Goal: Transaction & Acquisition: Purchase product/service

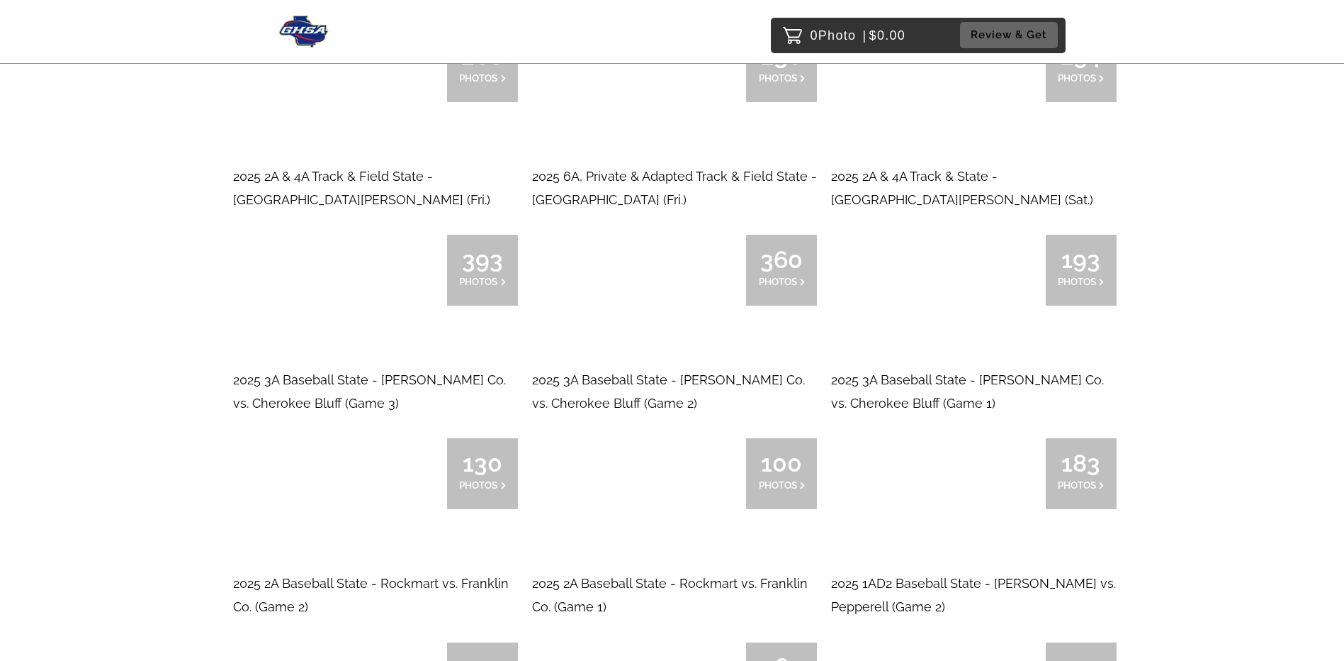
scroll to position [780, 0]
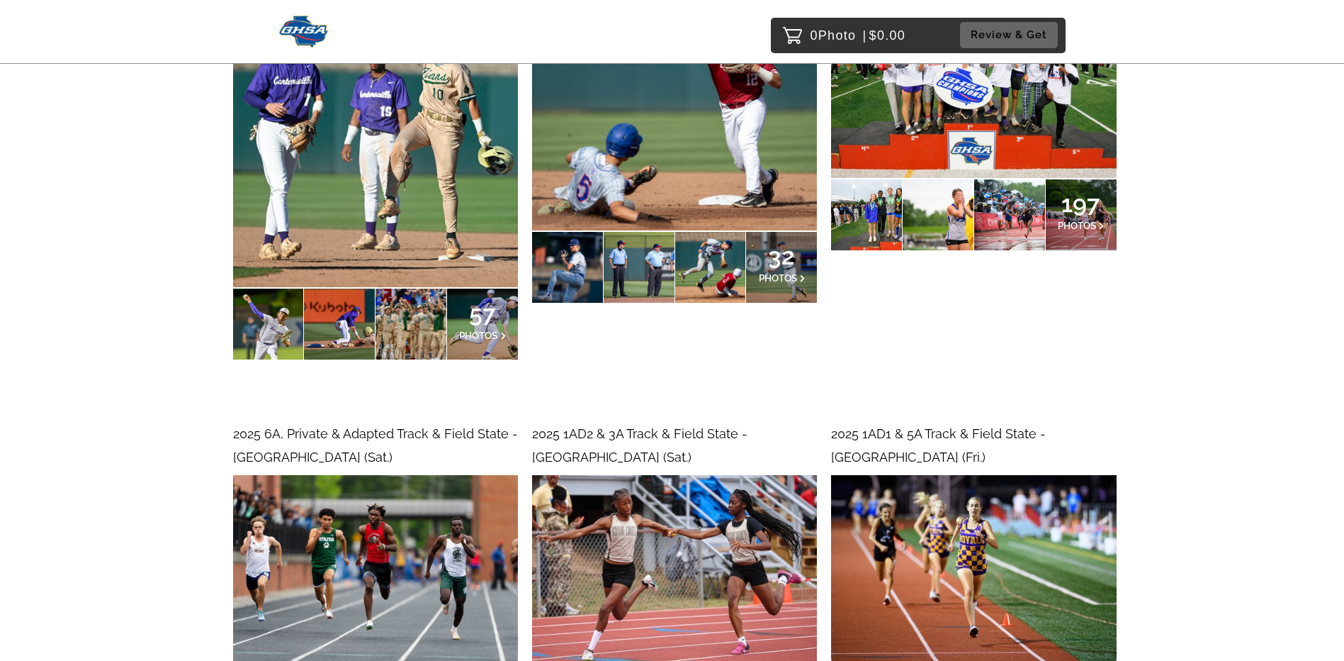
click at [507, 338] on div "57 PHOTOS" at bounding box center [482, 323] width 71 height 71
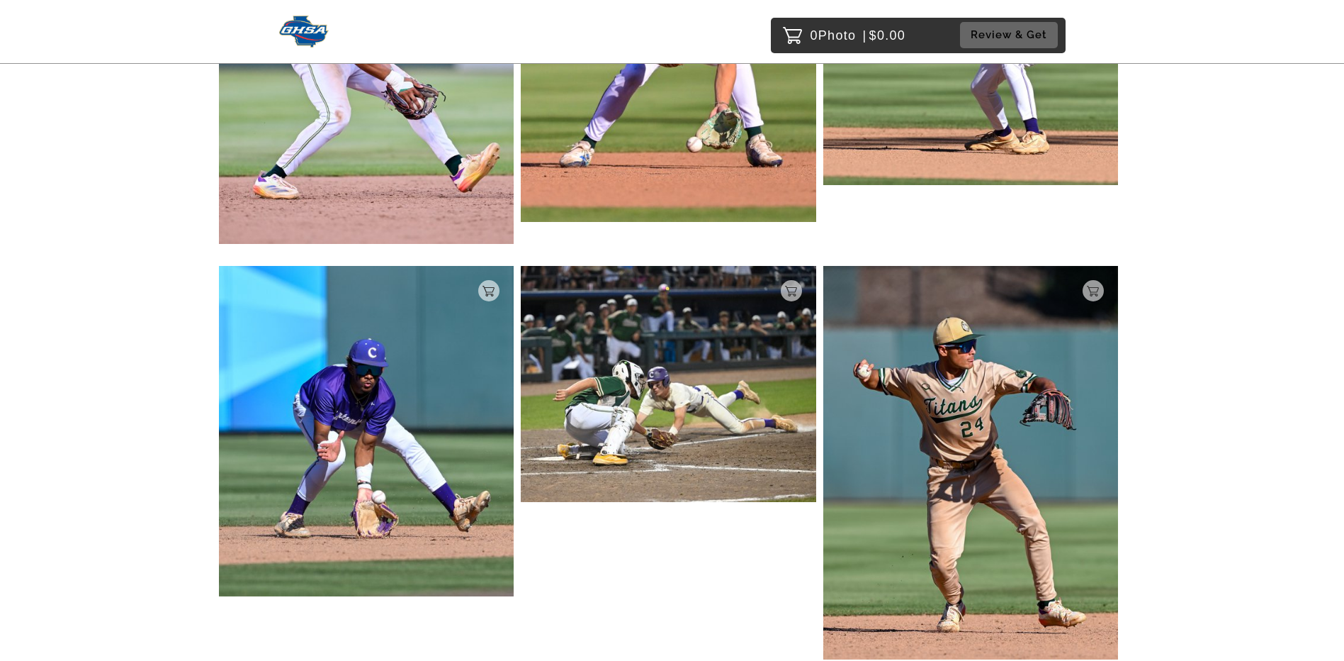
scroll to position [7517, 0]
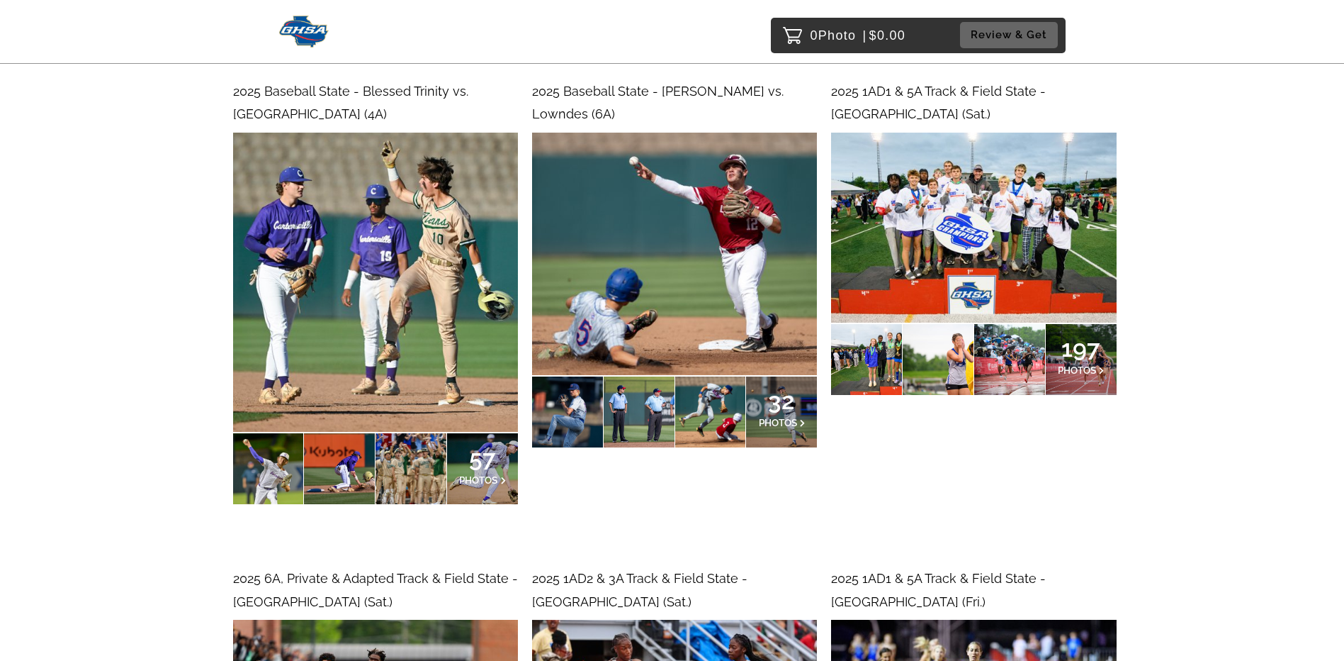
scroll to position [638, 0]
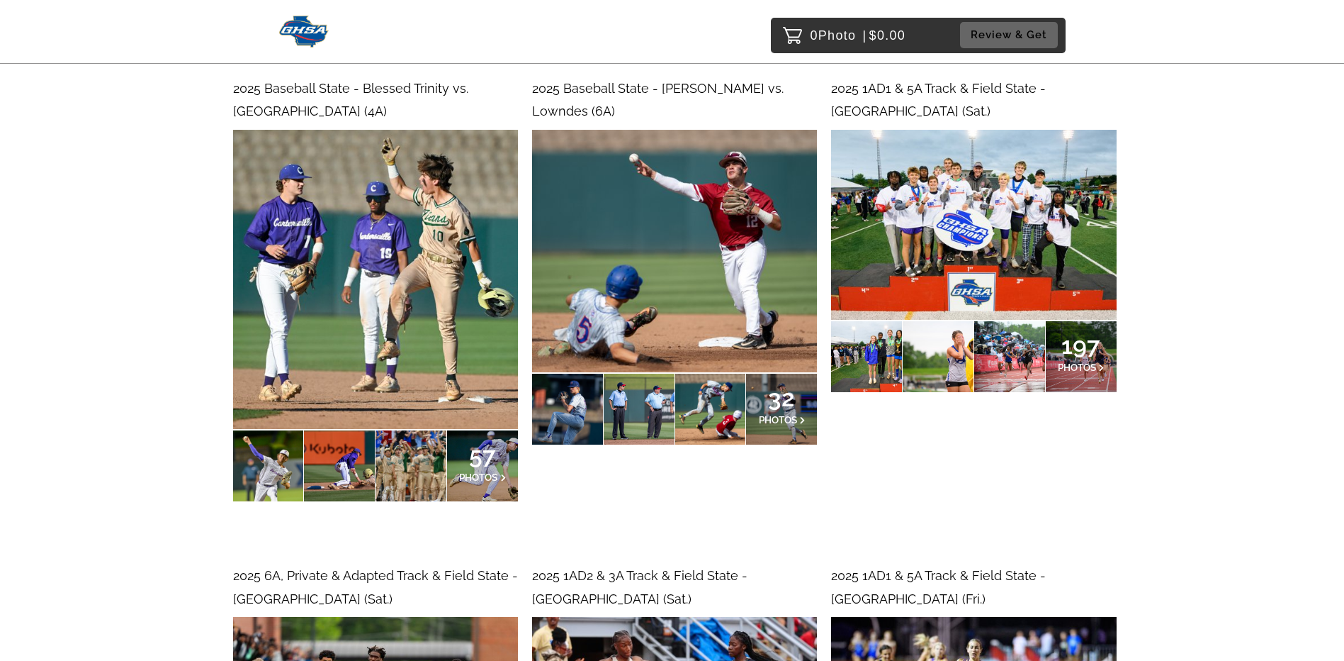
click at [775, 393] on span "32" at bounding box center [782, 397] width 47 height 9
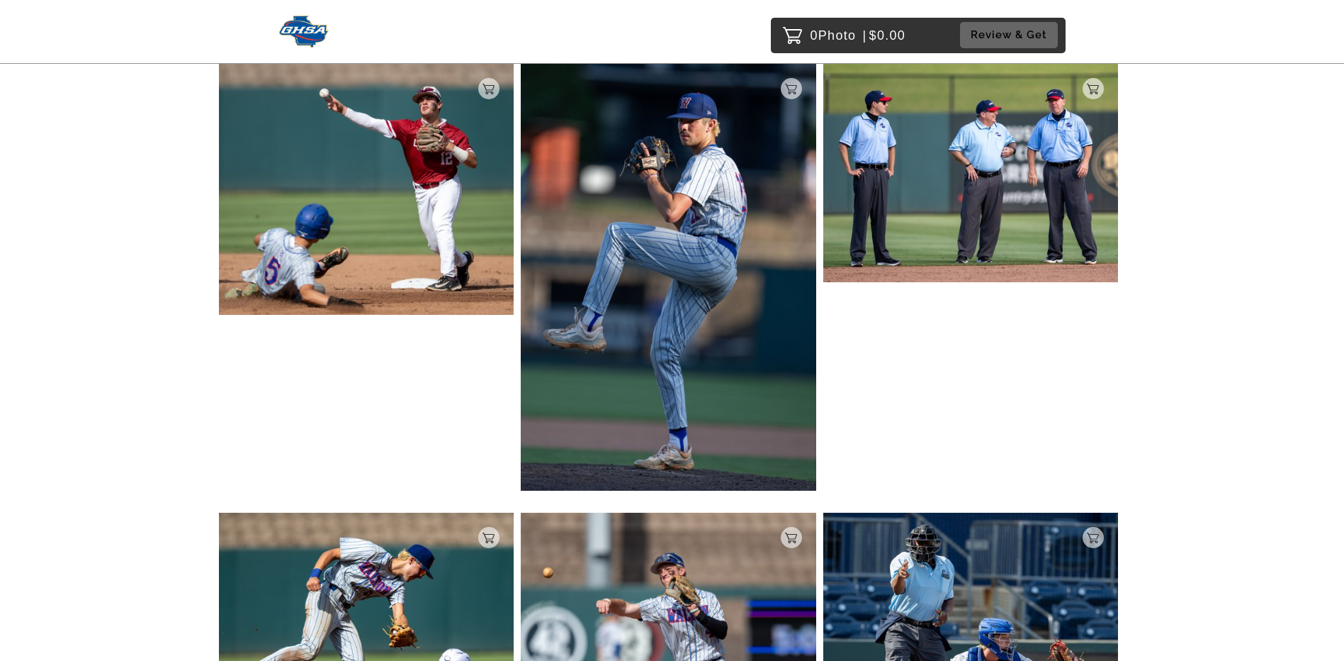
scroll to position [6, 0]
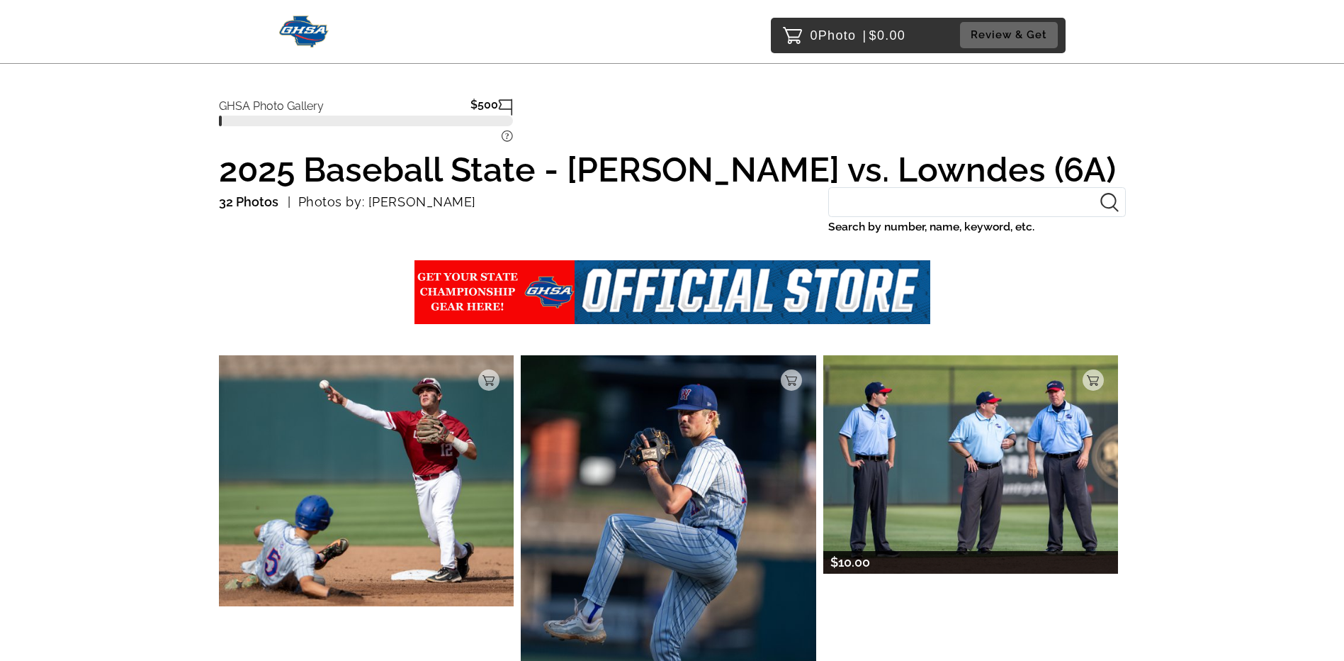
click at [987, 511] on img at bounding box center [972, 464] width 296 height 218
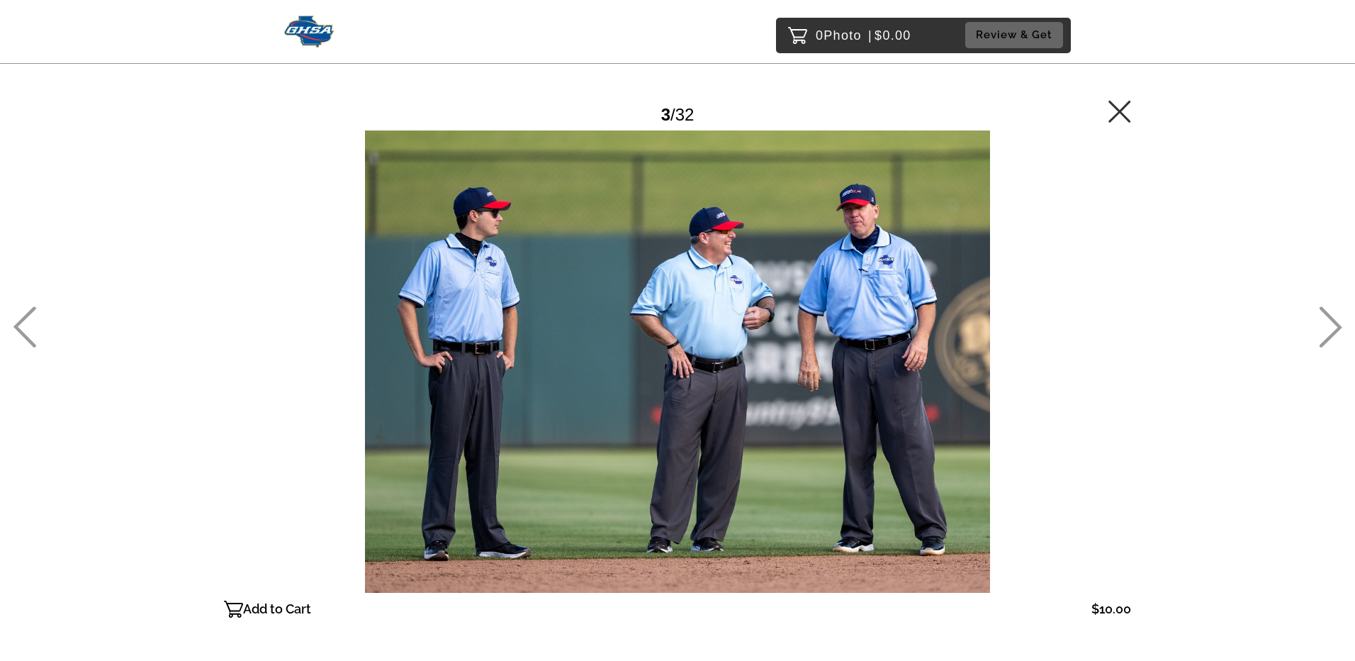
click at [259, 612] on p "Add to Cart" at bounding box center [277, 608] width 68 height 23
click at [1116, 125] on div at bounding box center [1119, 115] width 23 height 30
click at [1106, 99] on div "3 / 32" at bounding box center [677, 115] width 907 height 32
click at [1128, 106] on icon at bounding box center [1119, 111] width 23 height 23
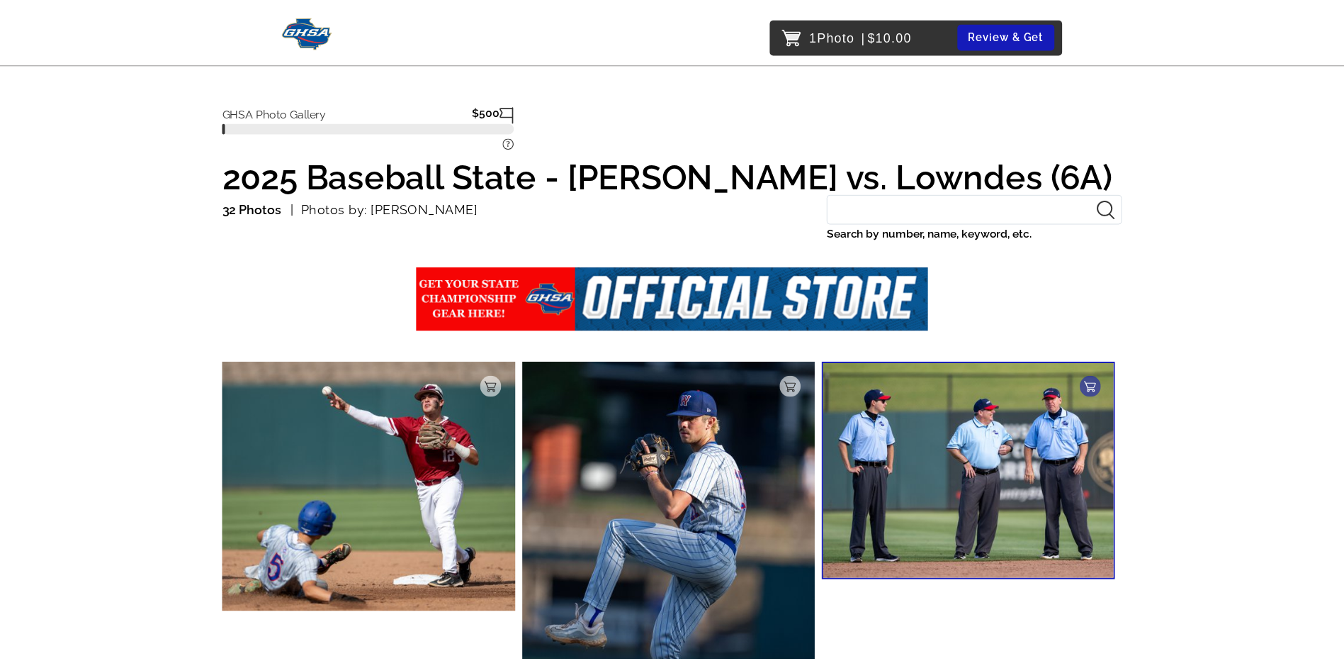
scroll to position [133, 0]
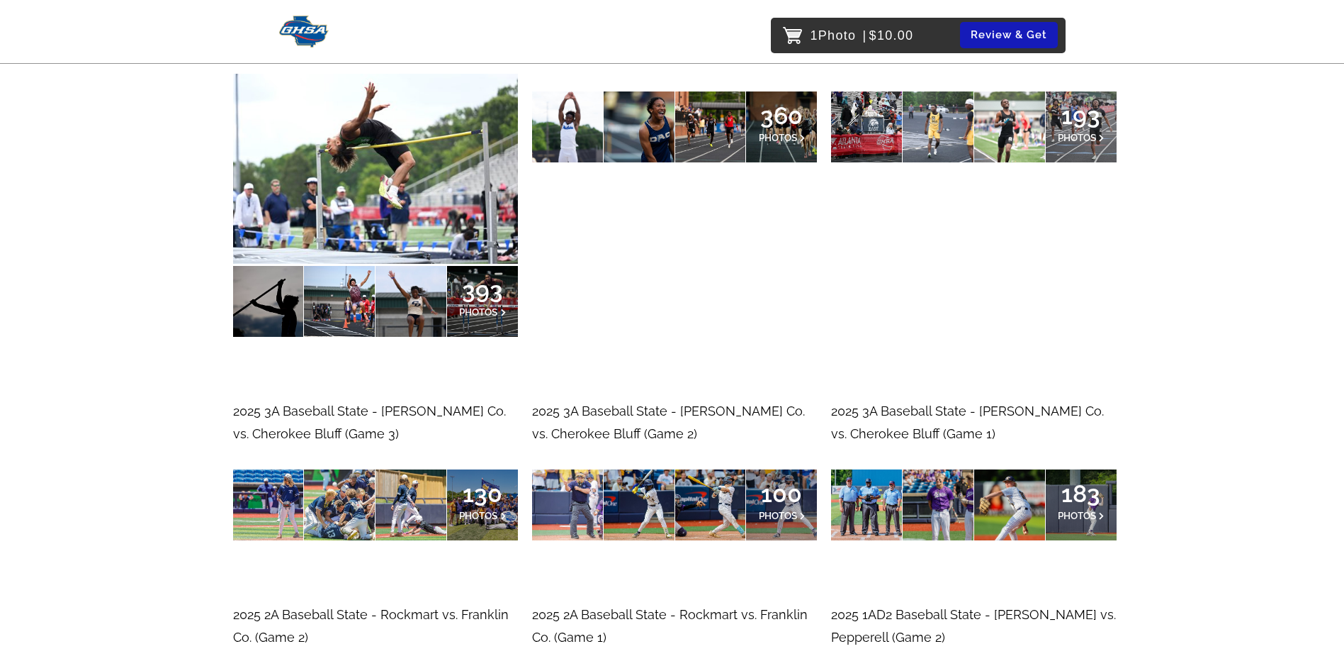
scroll to position [1843, 0]
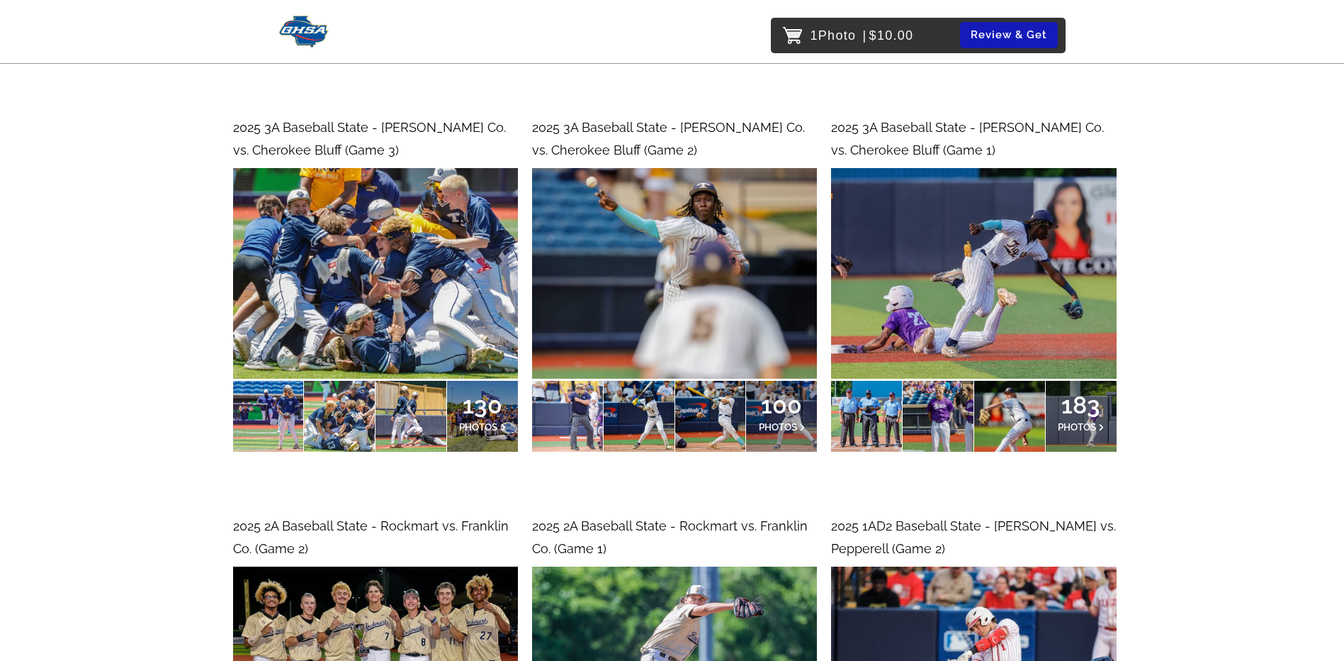
click at [475, 420] on p "130 PHOTOS" at bounding box center [482, 415] width 47 height 30
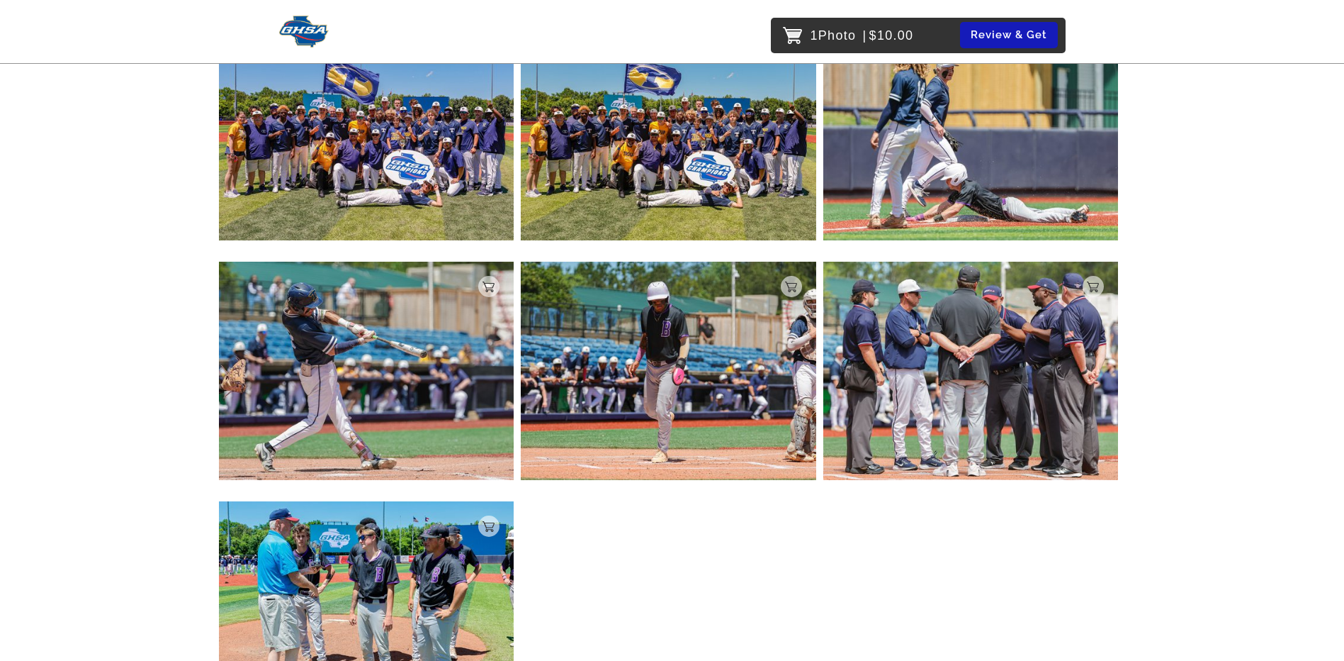
scroll to position [638, 0]
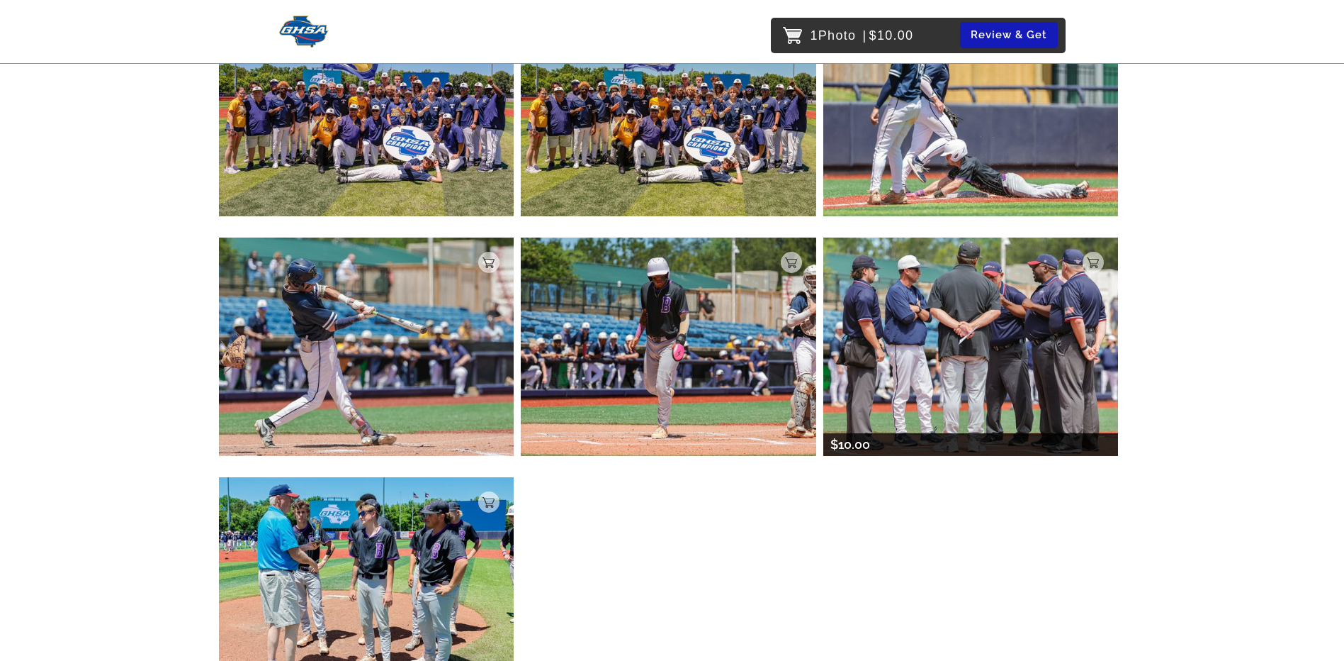
click at [1032, 353] on img at bounding box center [972, 346] width 296 height 218
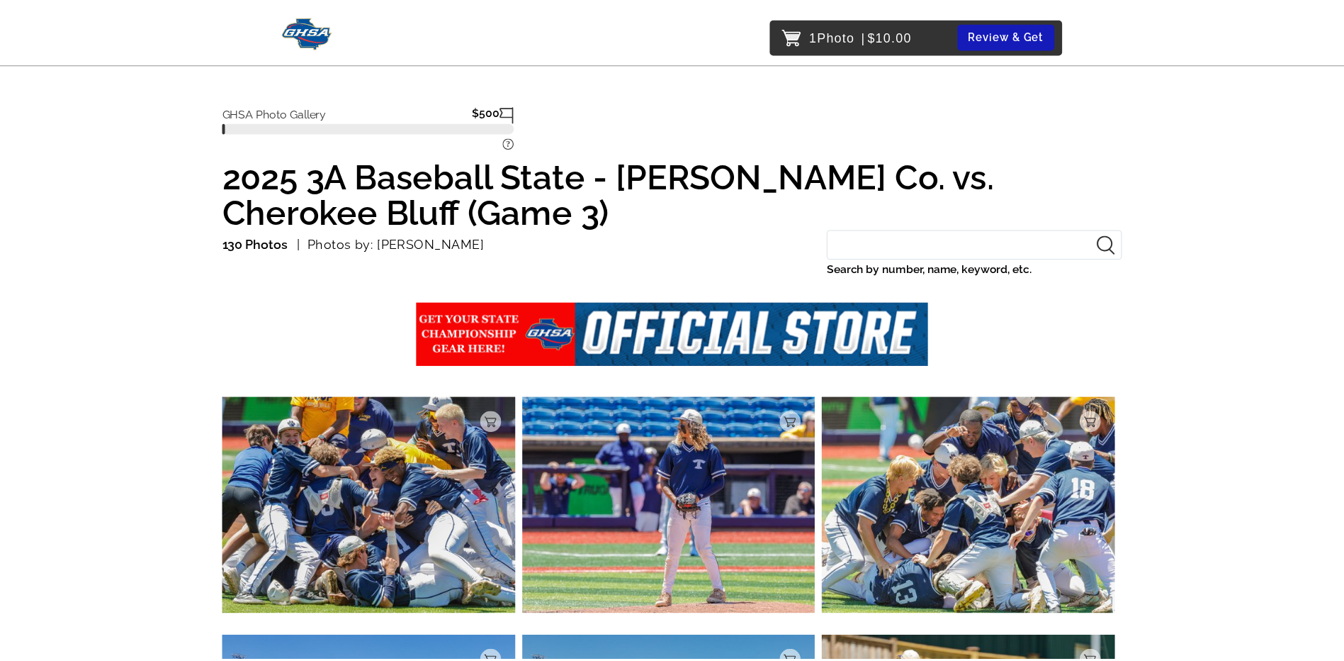
scroll to position [43, 0]
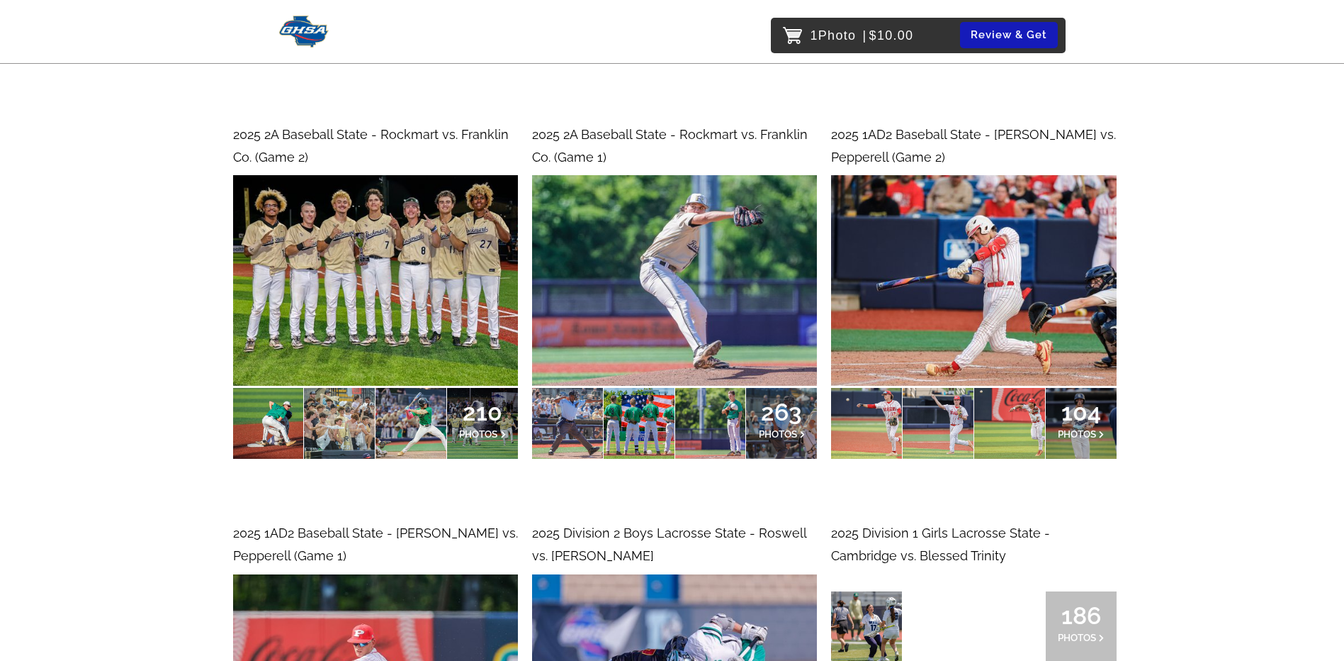
scroll to position [2268, 0]
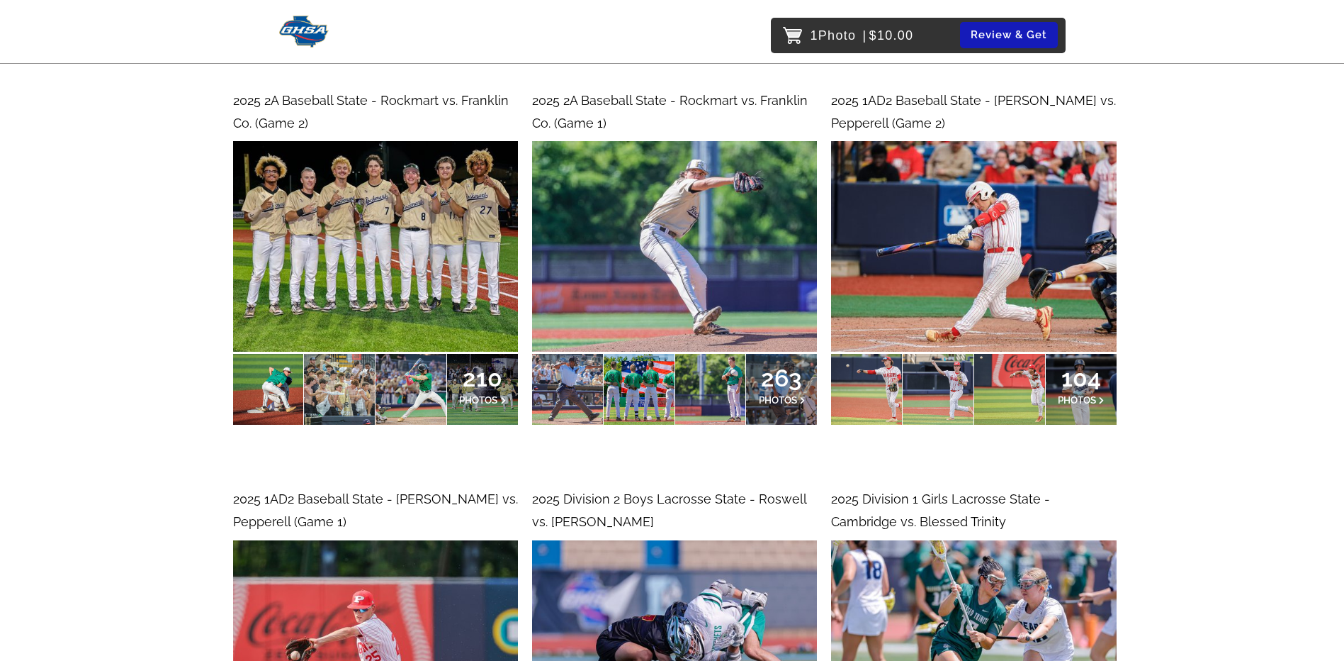
click at [801, 402] on icon at bounding box center [802, 400] width 5 height 8
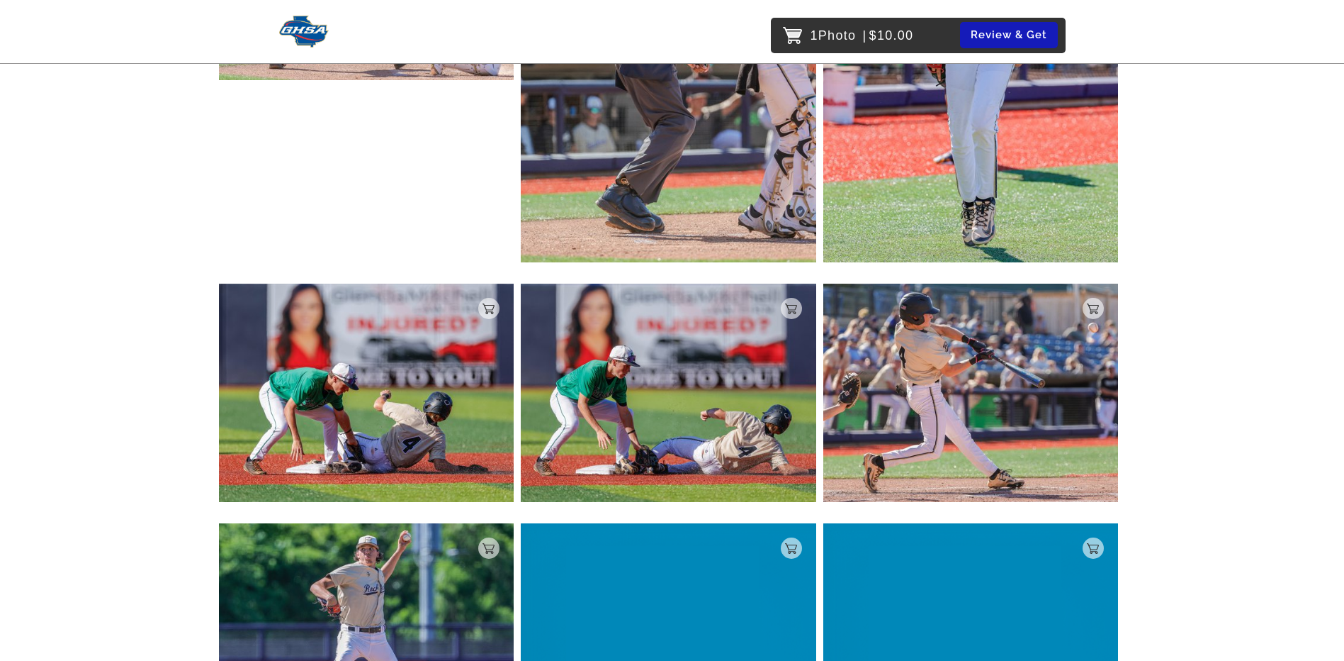
scroll to position [964, 0]
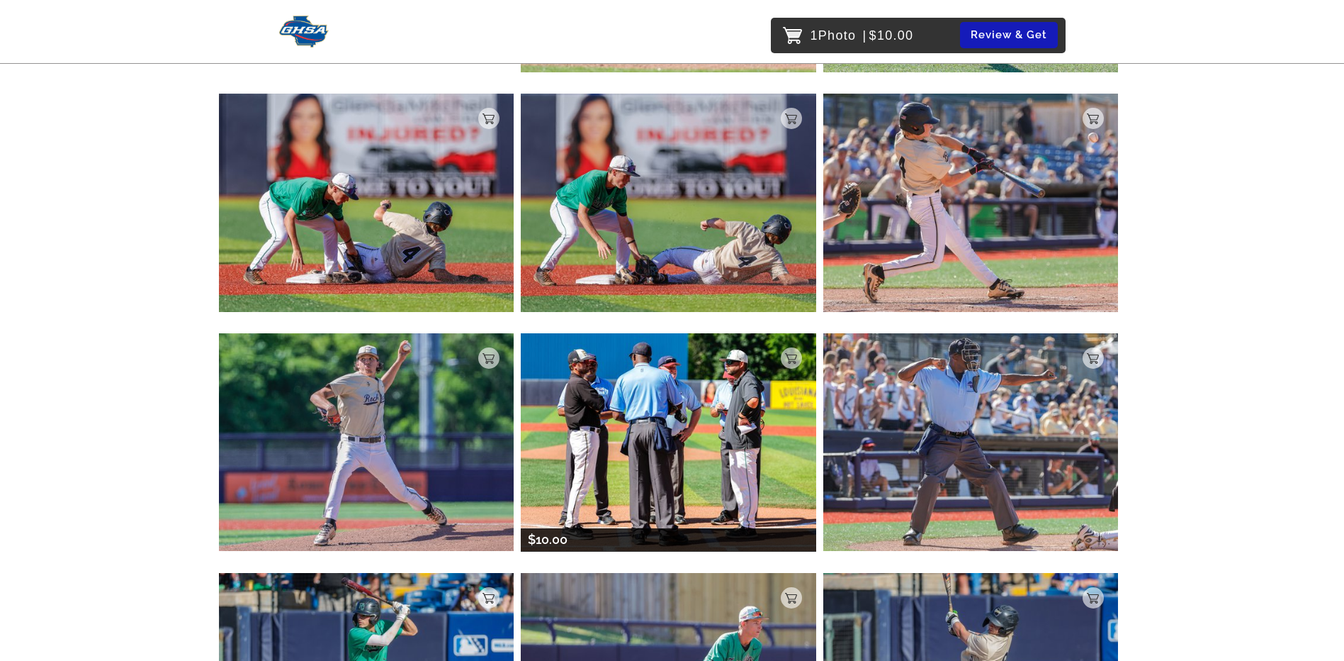
click at [729, 434] on img at bounding box center [669, 442] width 296 height 218
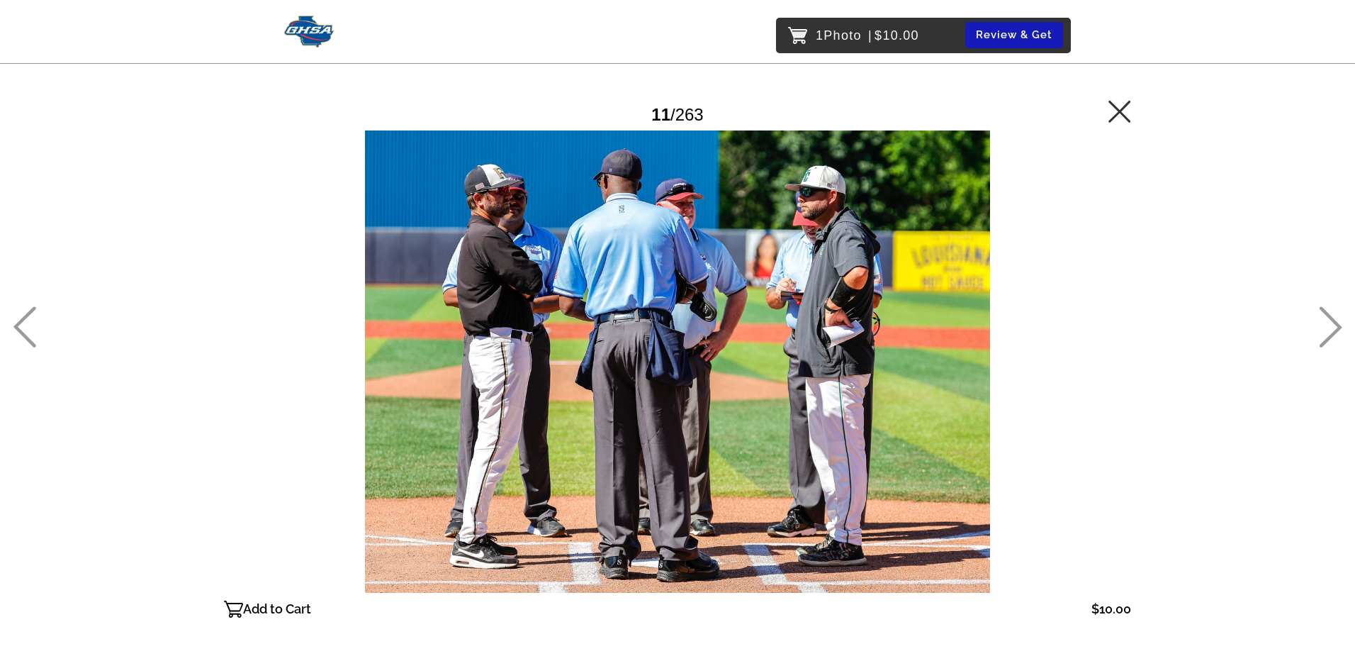
click at [1098, 104] on div "11 / 263" at bounding box center [677, 115] width 907 height 32
click at [1111, 105] on icon at bounding box center [1119, 111] width 23 height 23
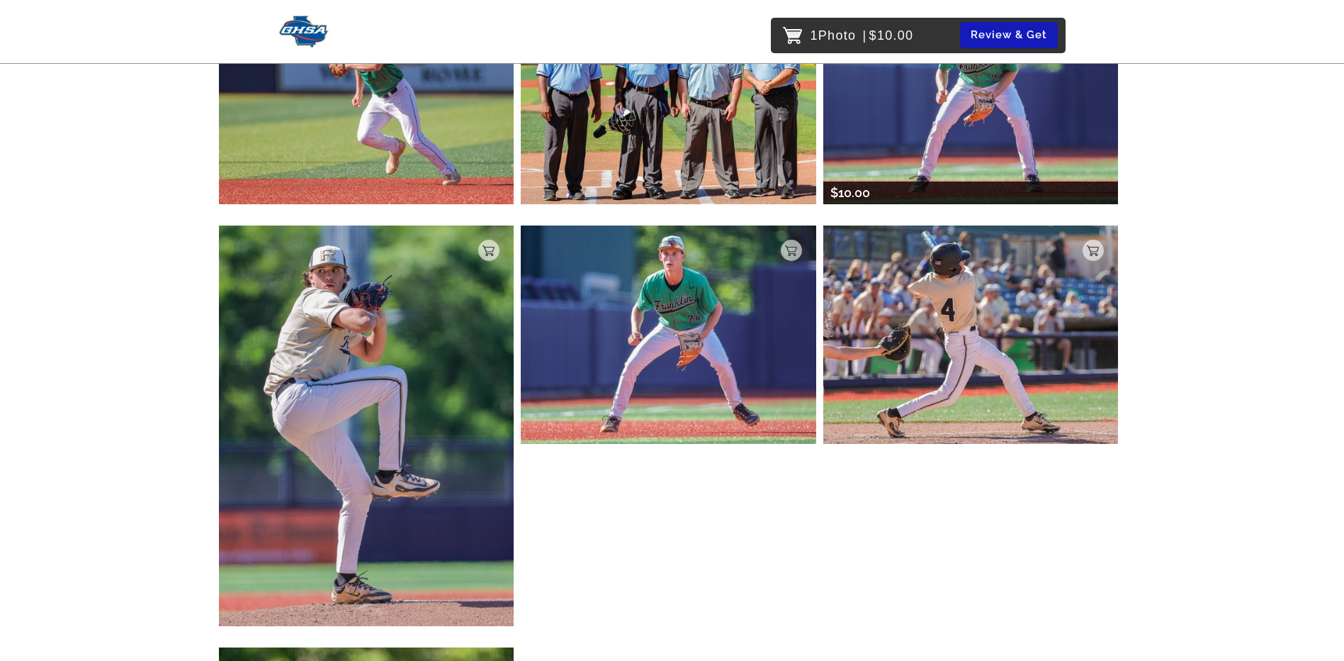
scroll to position [1687, 0]
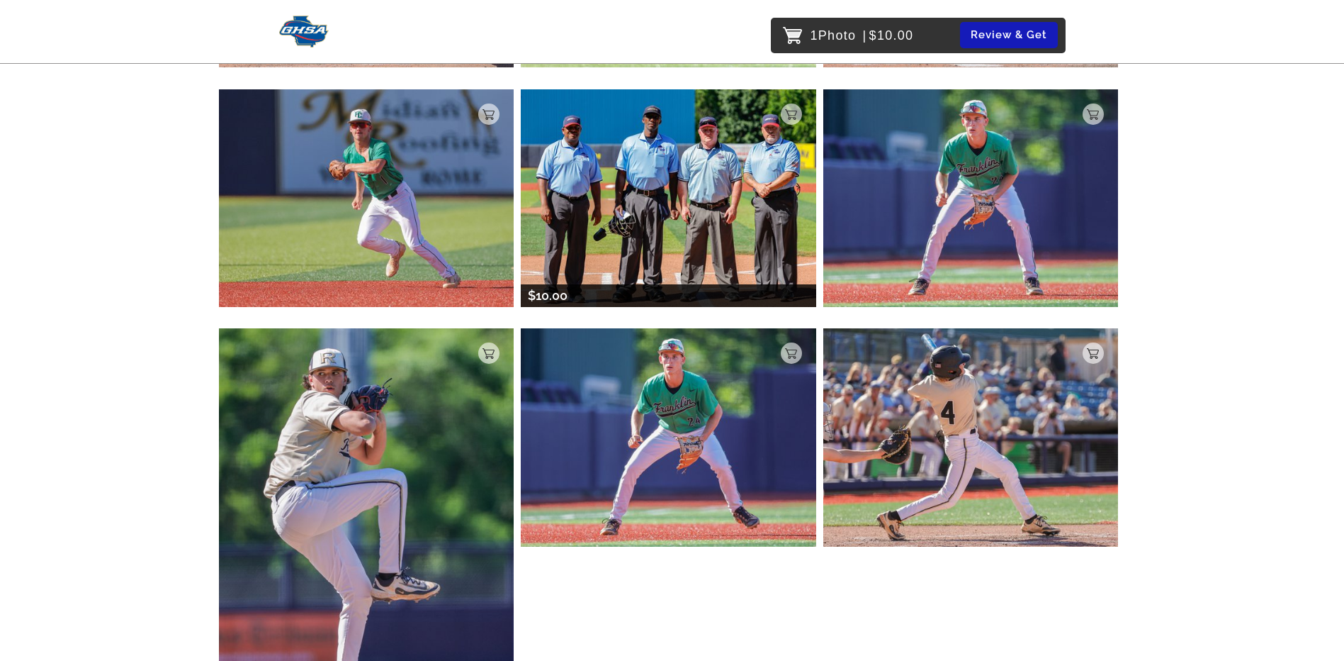
click at [729, 203] on img at bounding box center [669, 198] width 296 height 218
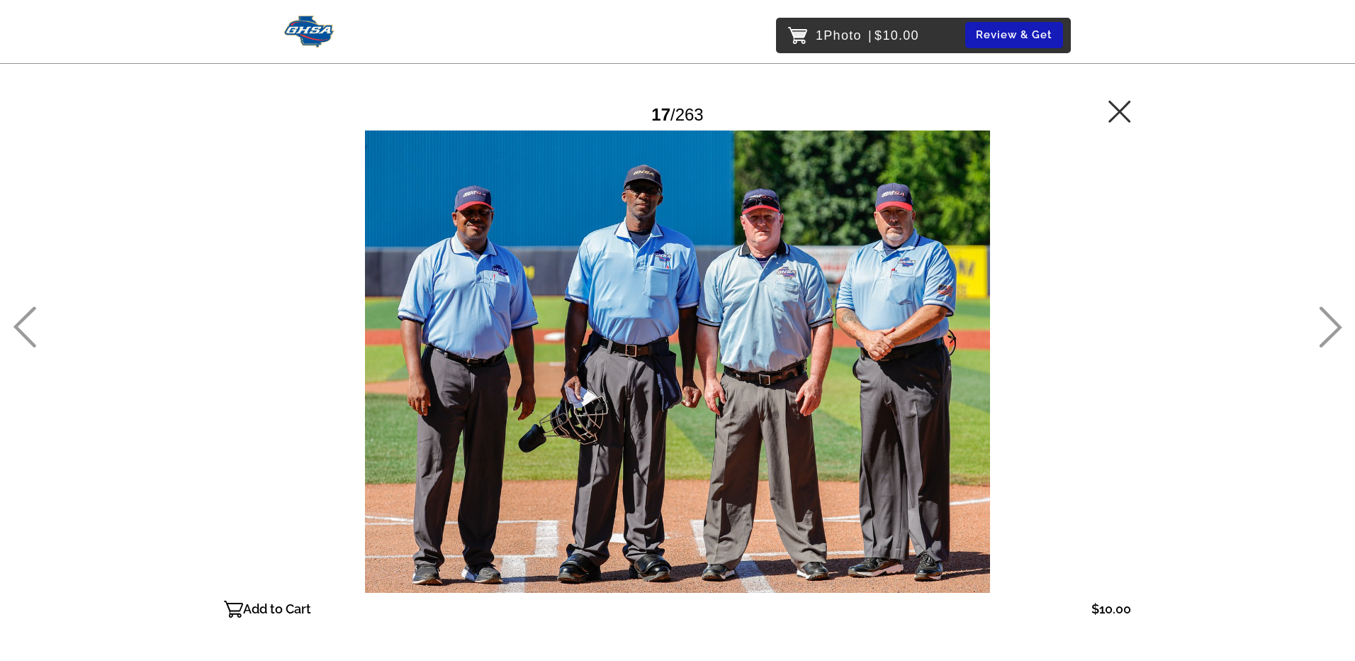
click at [1128, 118] on icon at bounding box center [1119, 111] width 23 height 23
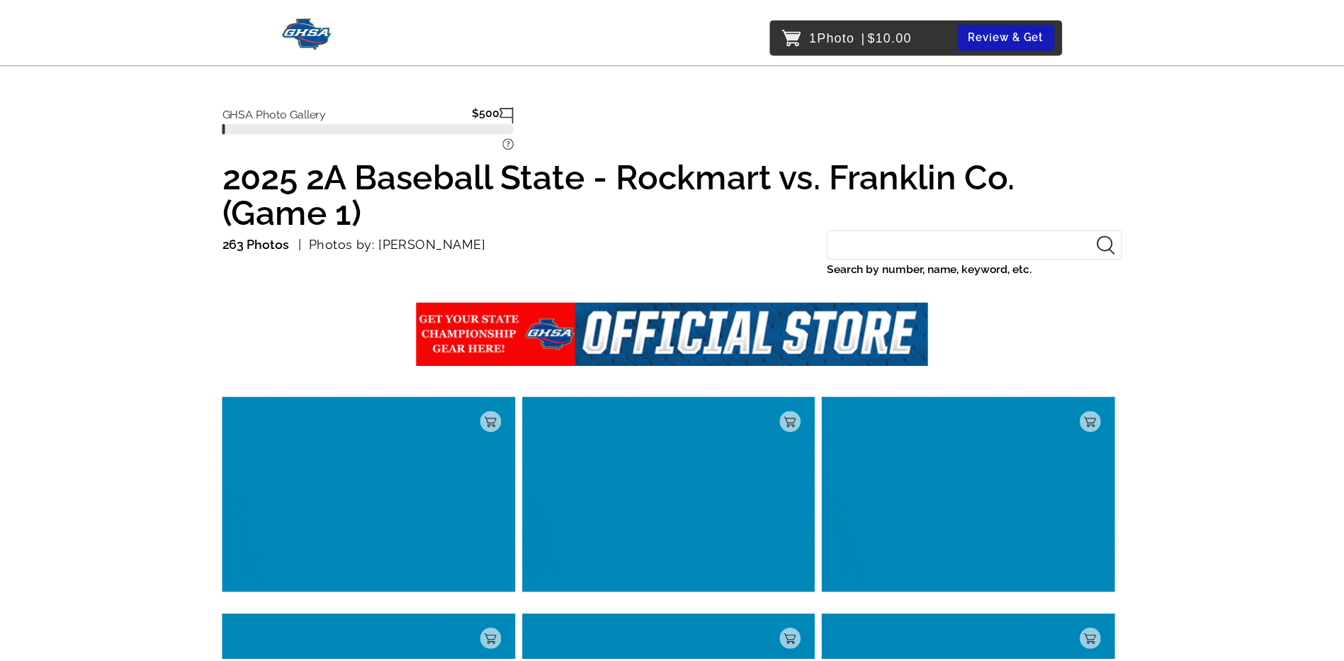
scroll to position [118, 0]
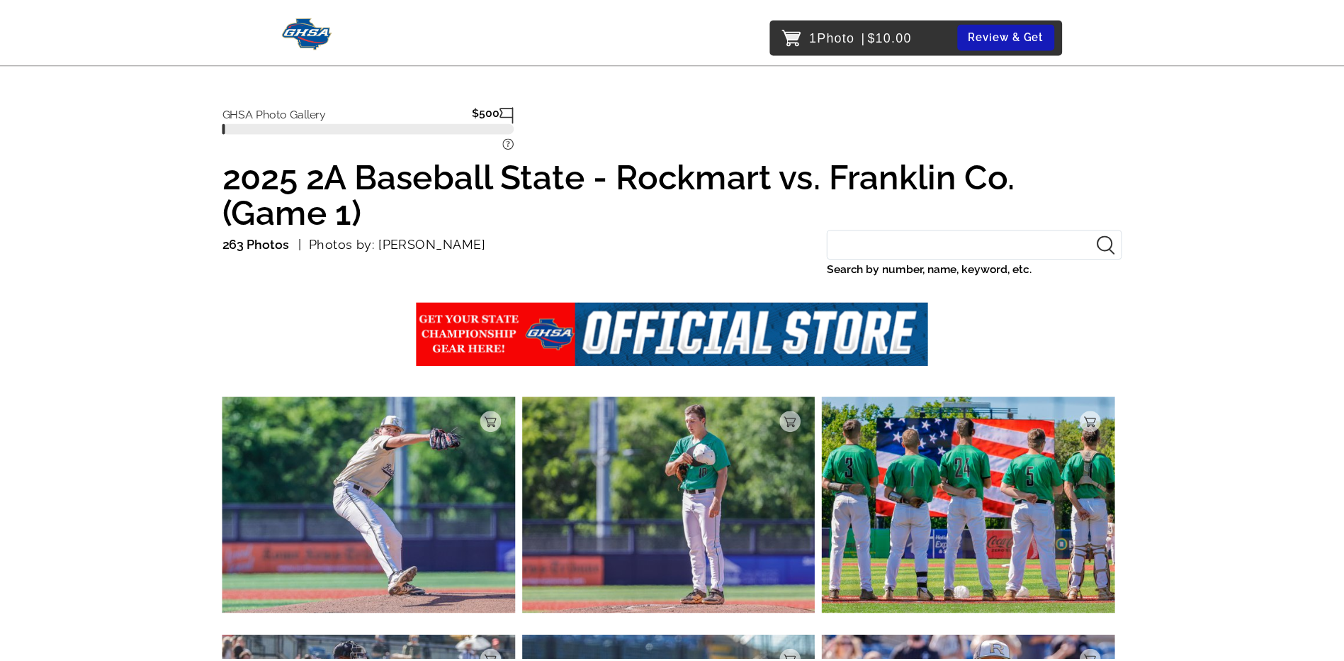
scroll to position [43, 0]
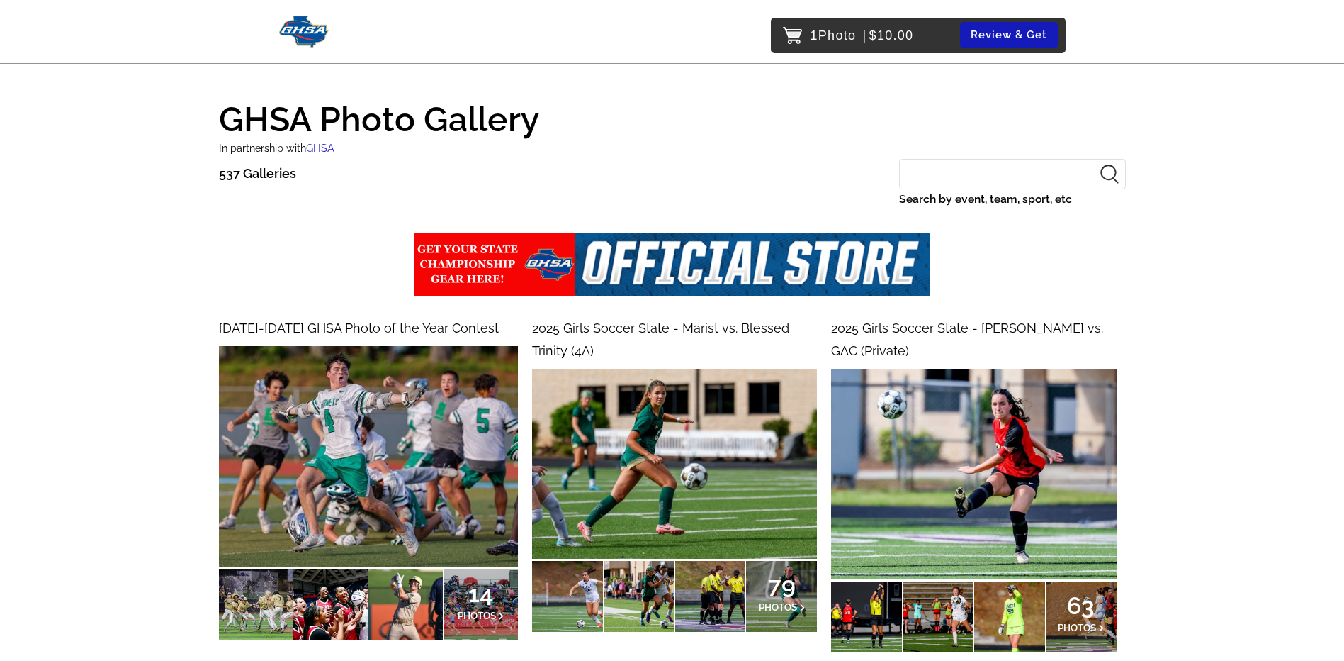
scroll to position [354, 0]
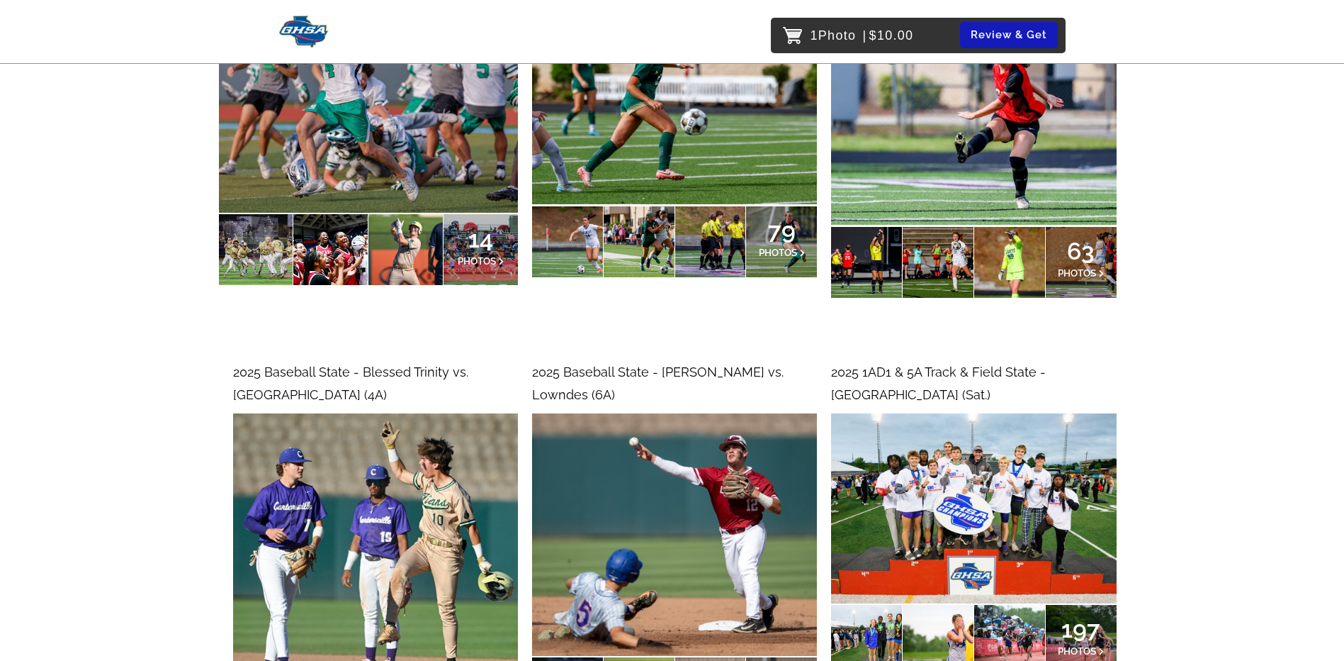
click at [483, 254] on p "14 PHOTOS" at bounding box center [481, 250] width 47 height 30
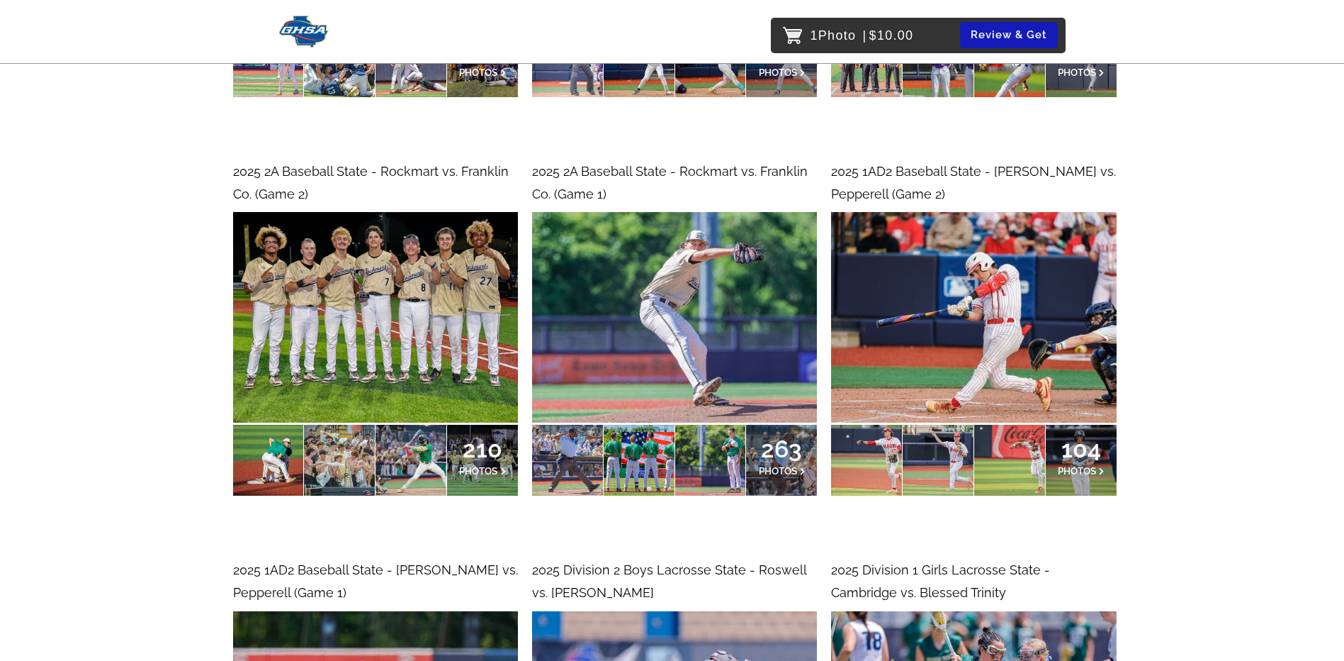
scroll to position [2551, 0]
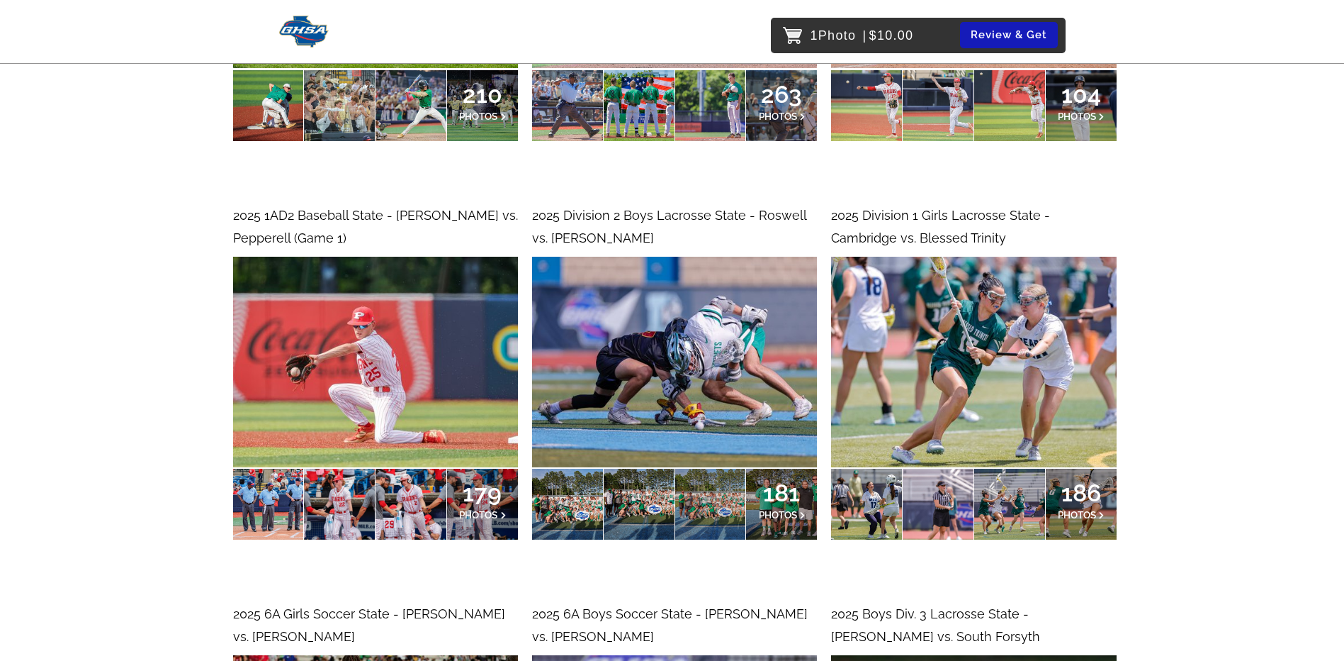
click at [296, 478] on div at bounding box center [268, 503] width 71 height 71
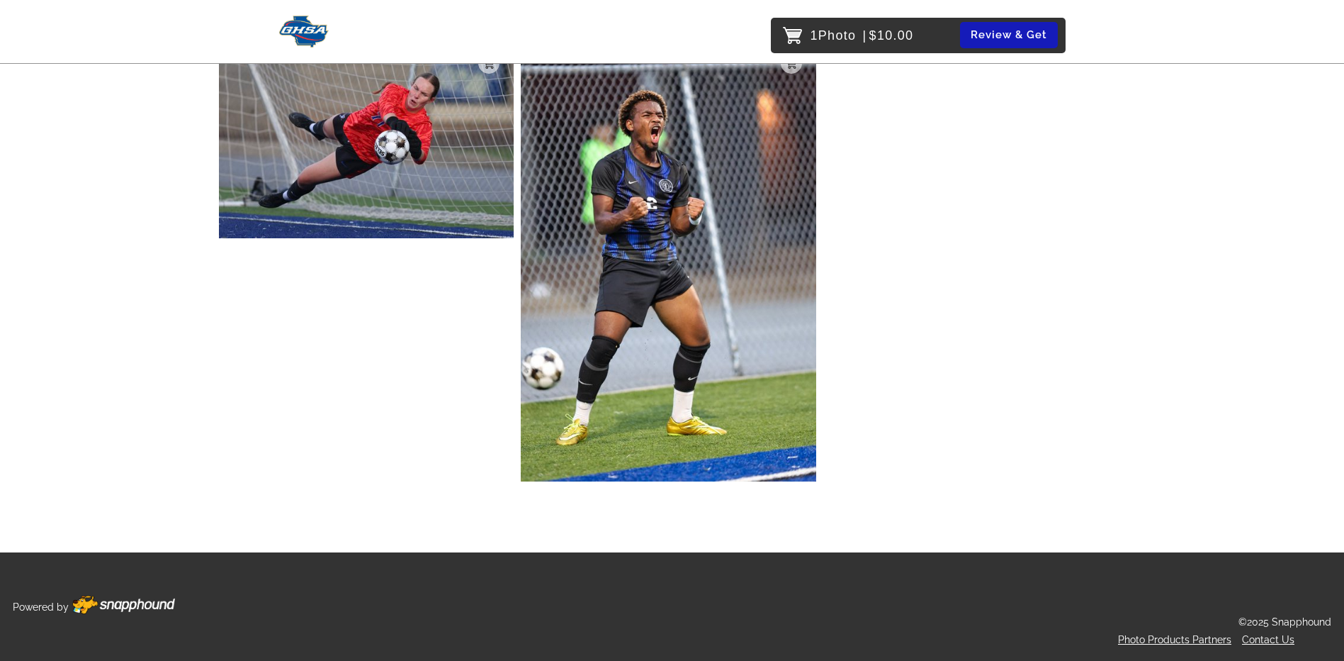
scroll to position [1927, 0]
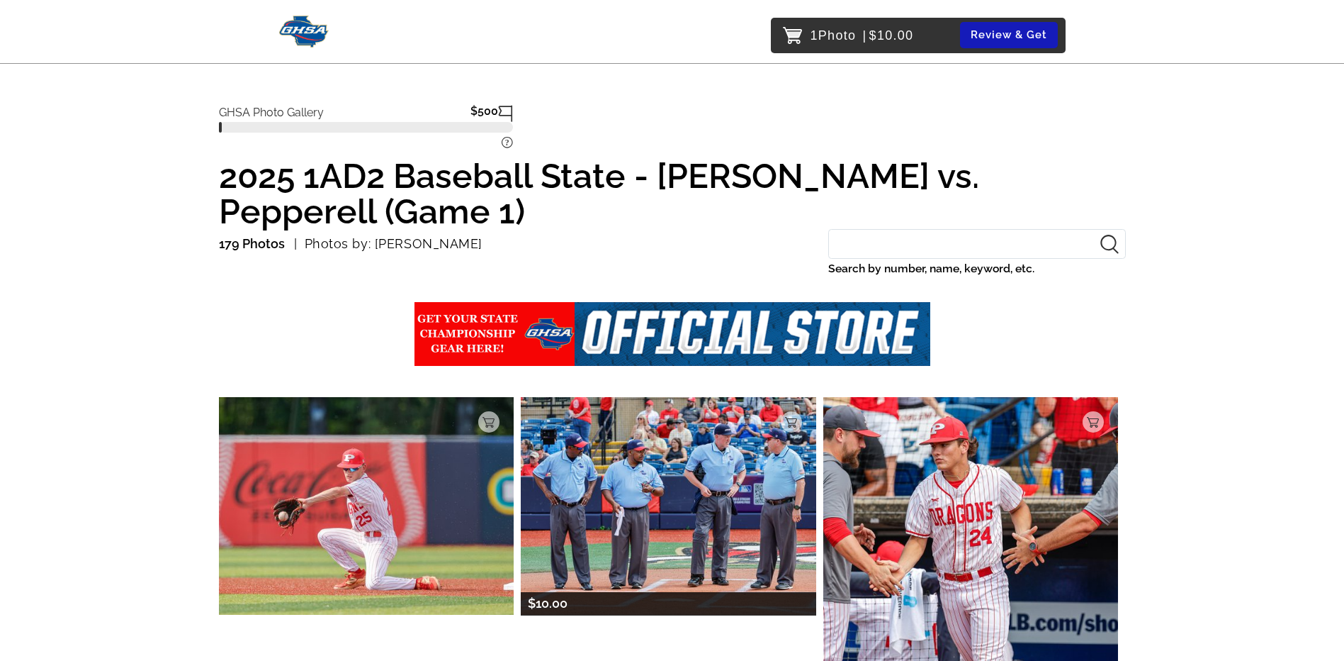
click at [682, 446] on img at bounding box center [669, 506] width 296 height 218
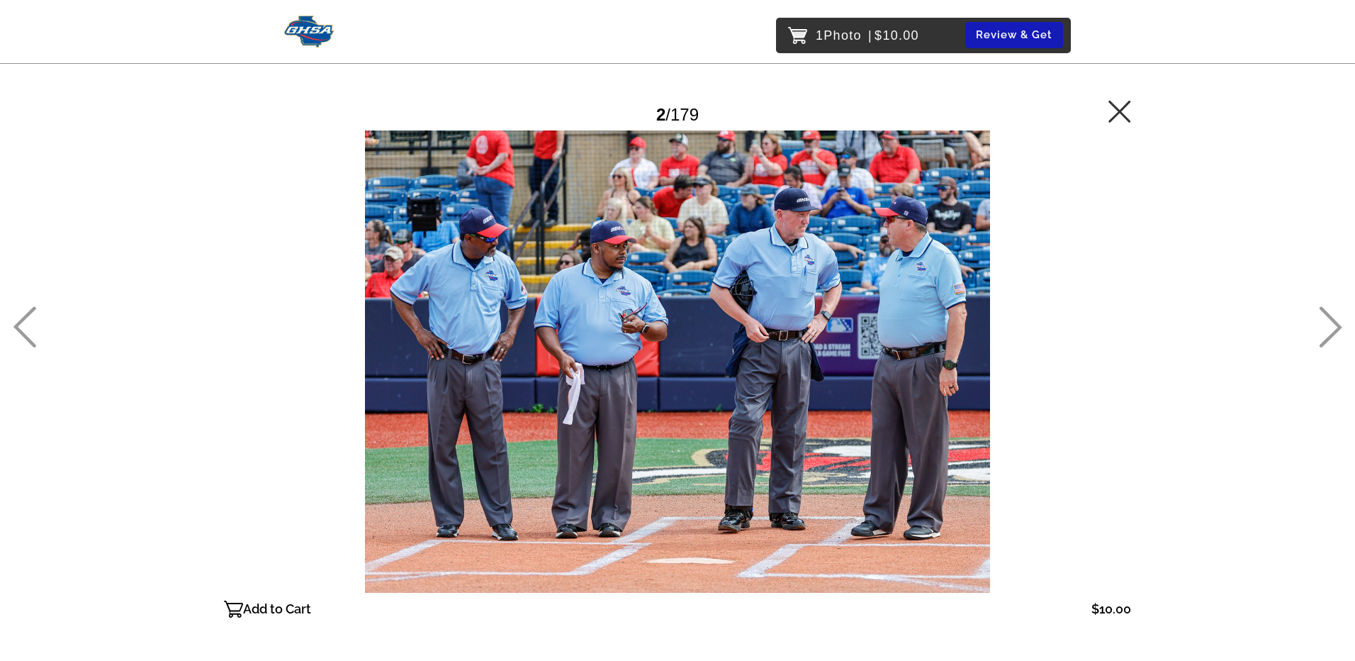
click at [1130, 119] on icon at bounding box center [1119, 111] width 23 height 23
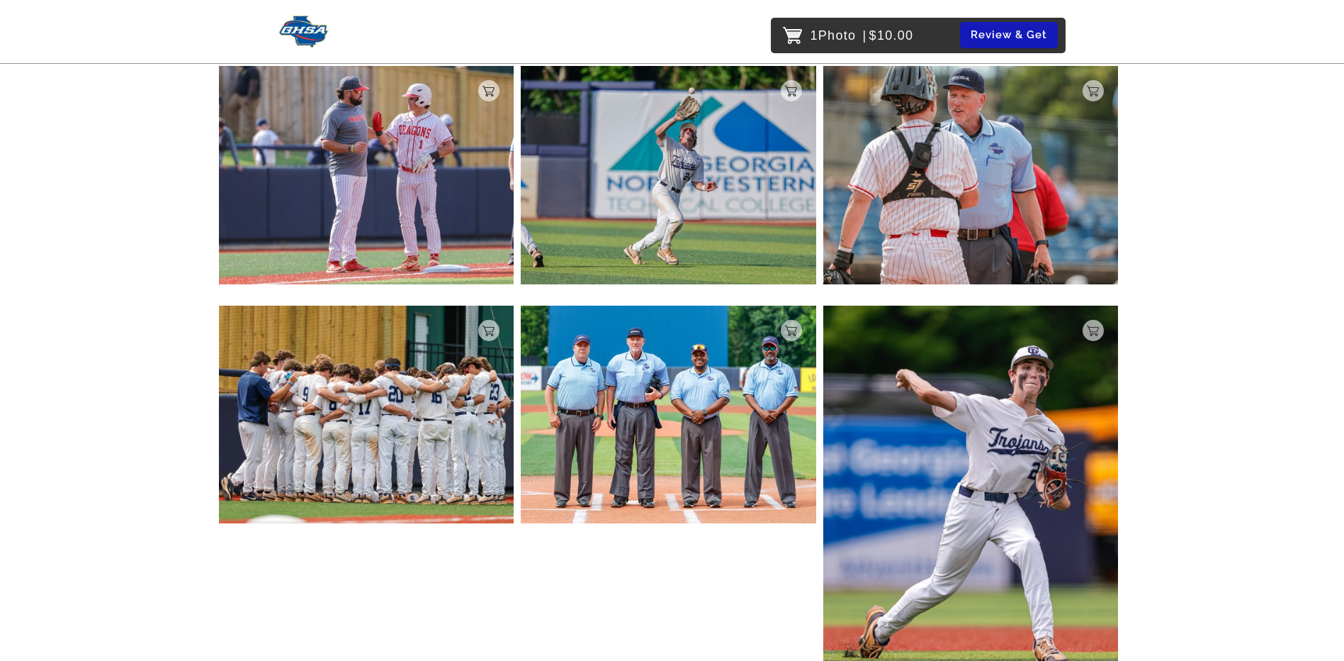
scroll to position [19101, 0]
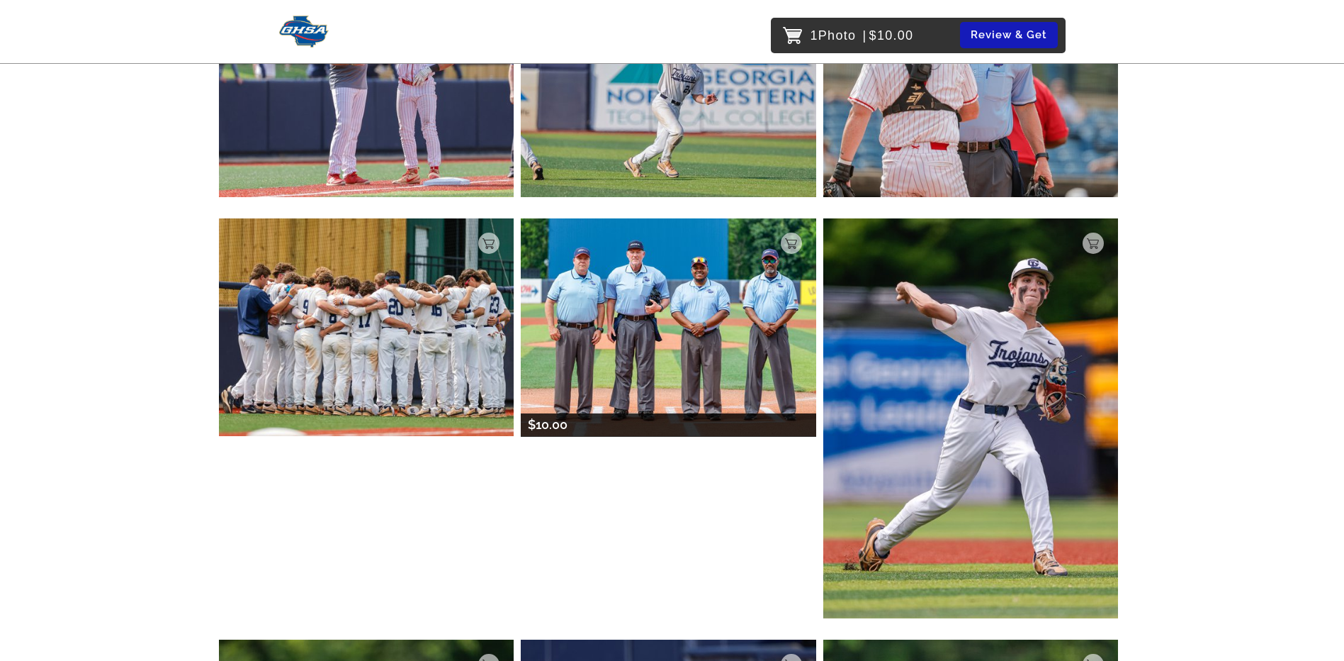
click at [657, 364] on img at bounding box center [669, 327] width 296 height 218
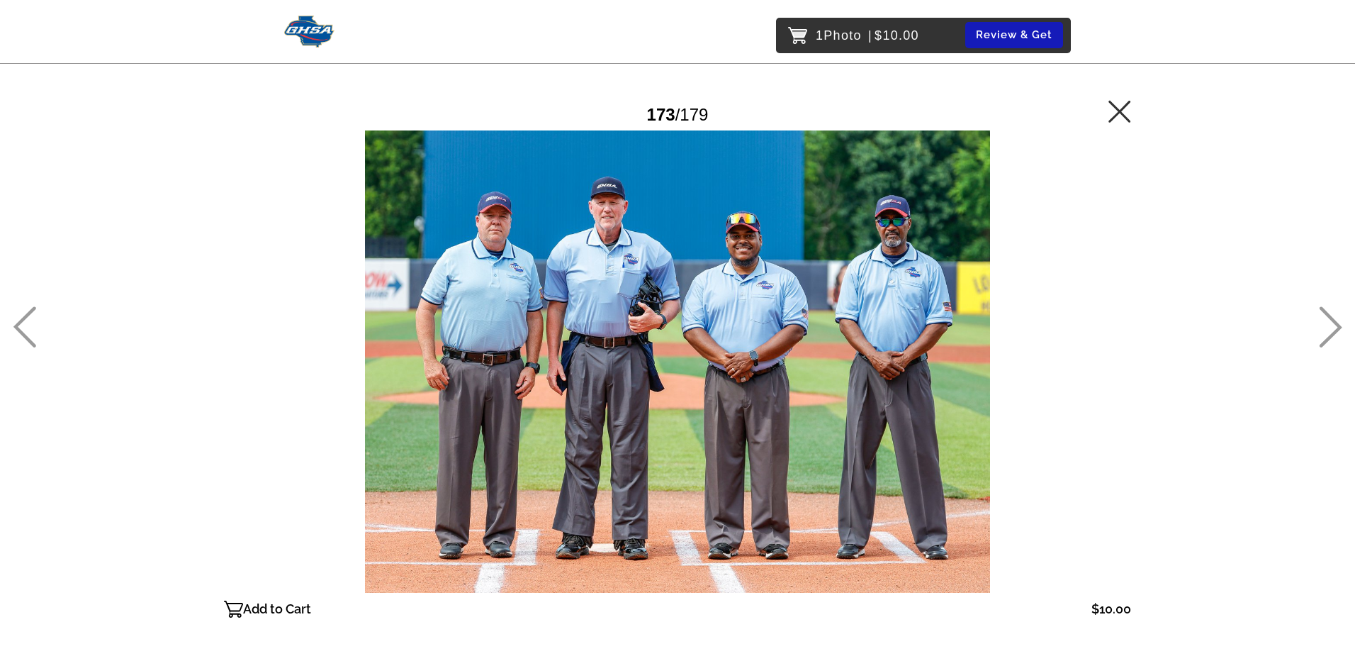
click at [296, 612] on p "Add to Cart" at bounding box center [277, 608] width 68 height 23
click at [1108, 117] on icon at bounding box center [1119, 111] width 23 height 23
click at [318, 42] on img at bounding box center [309, 32] width 50 height 32
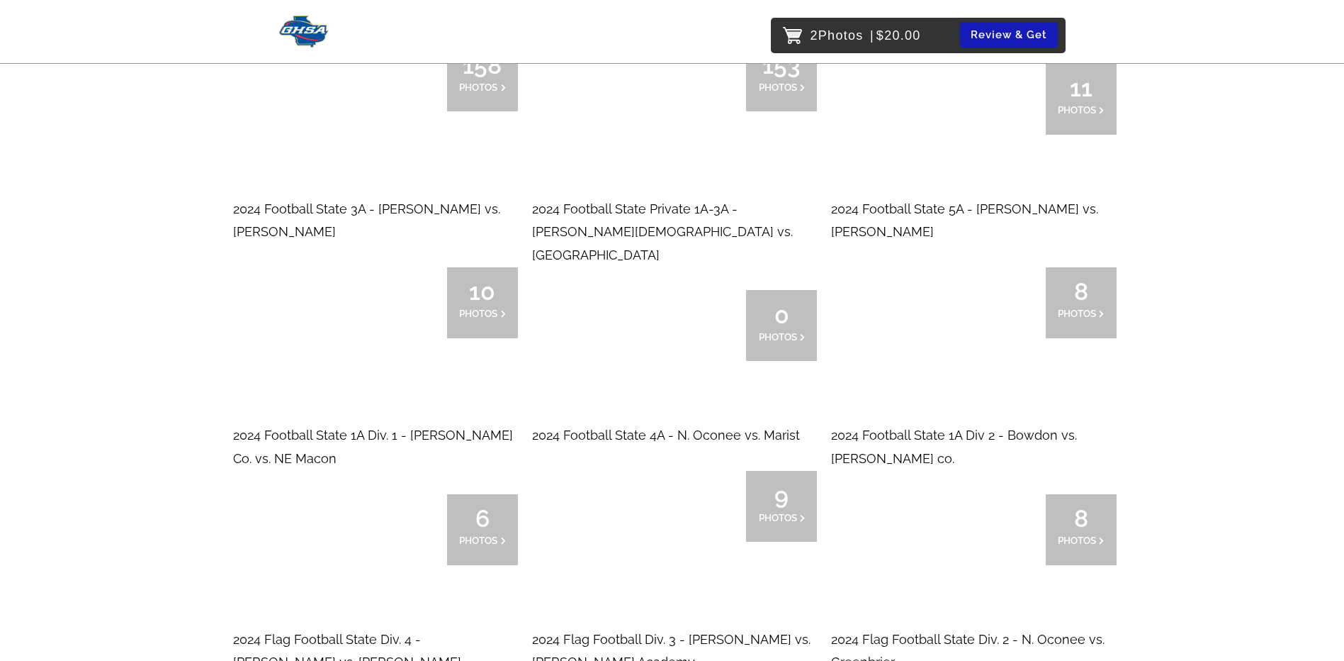
scroll to position [4678, 0]
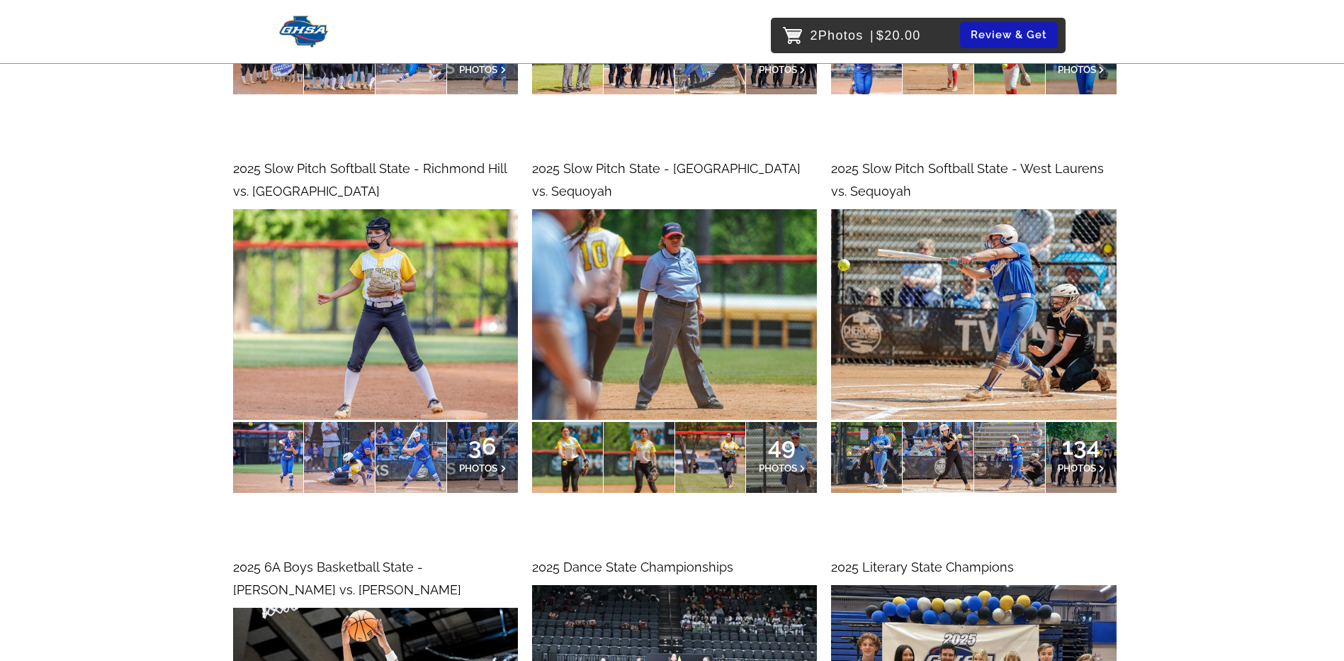
click at [793, 449] on span "49" at bounding box center [782, 446] width 47 height 9
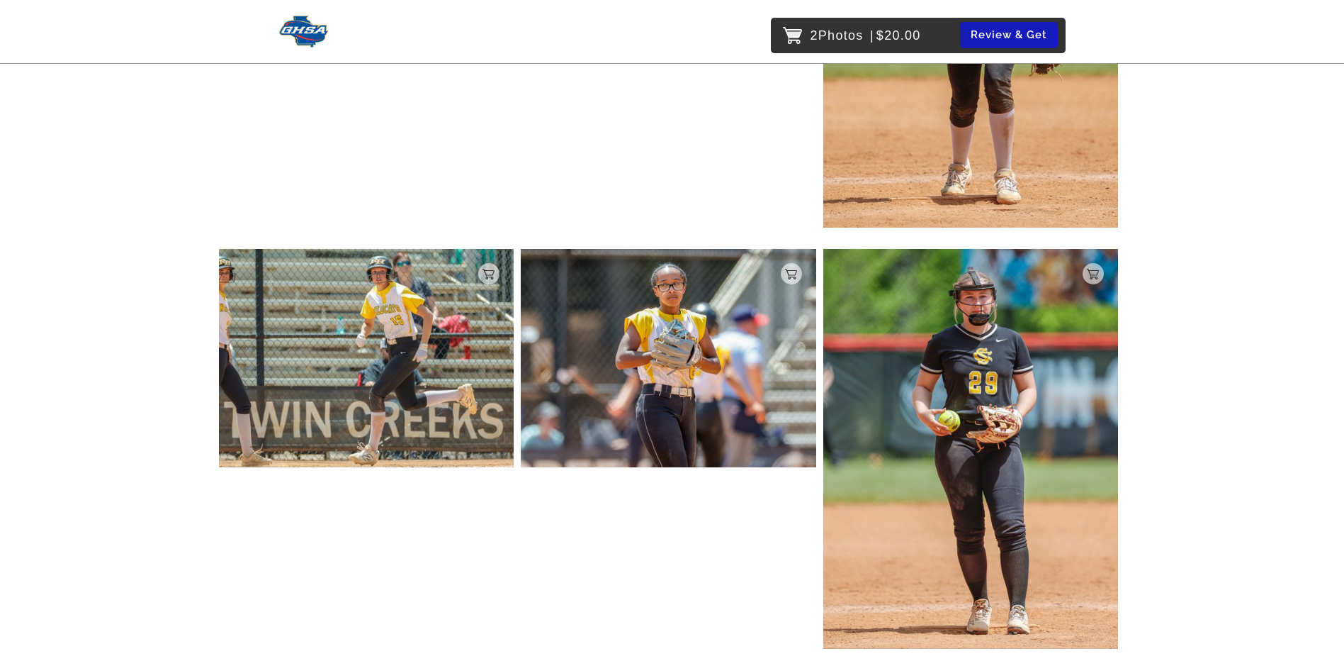
scroll to position [1488, 0]
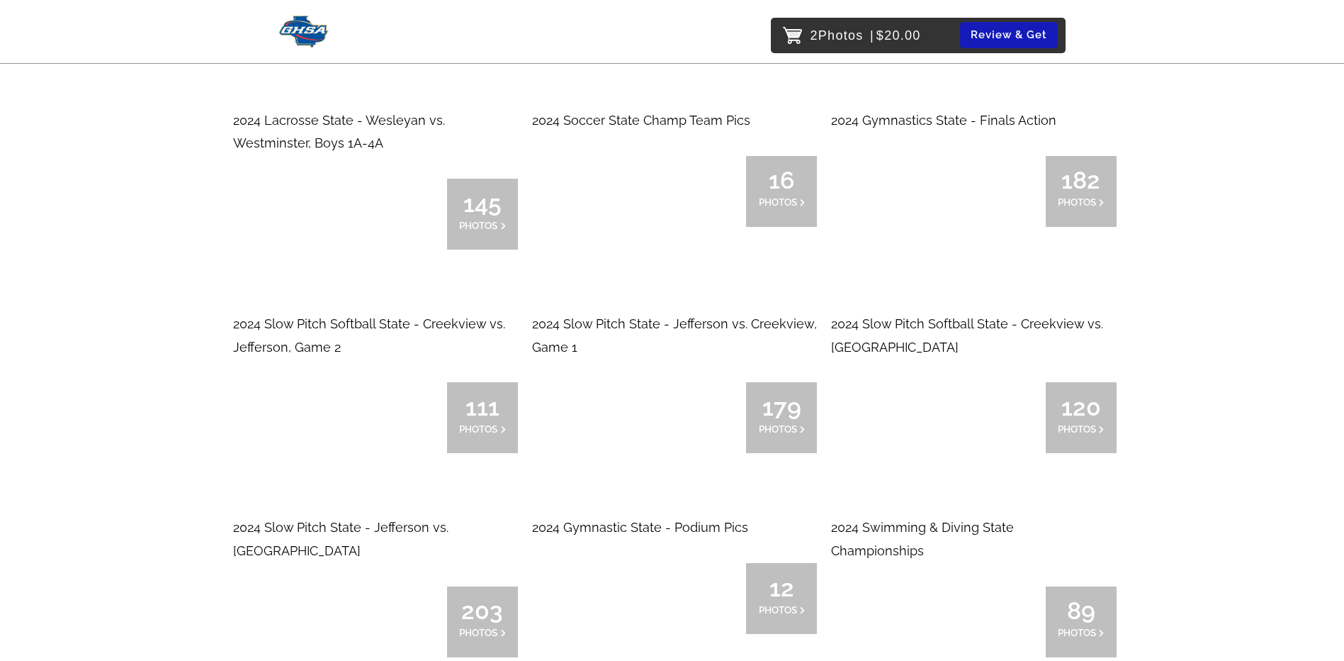
scroll to position [7938, 0]
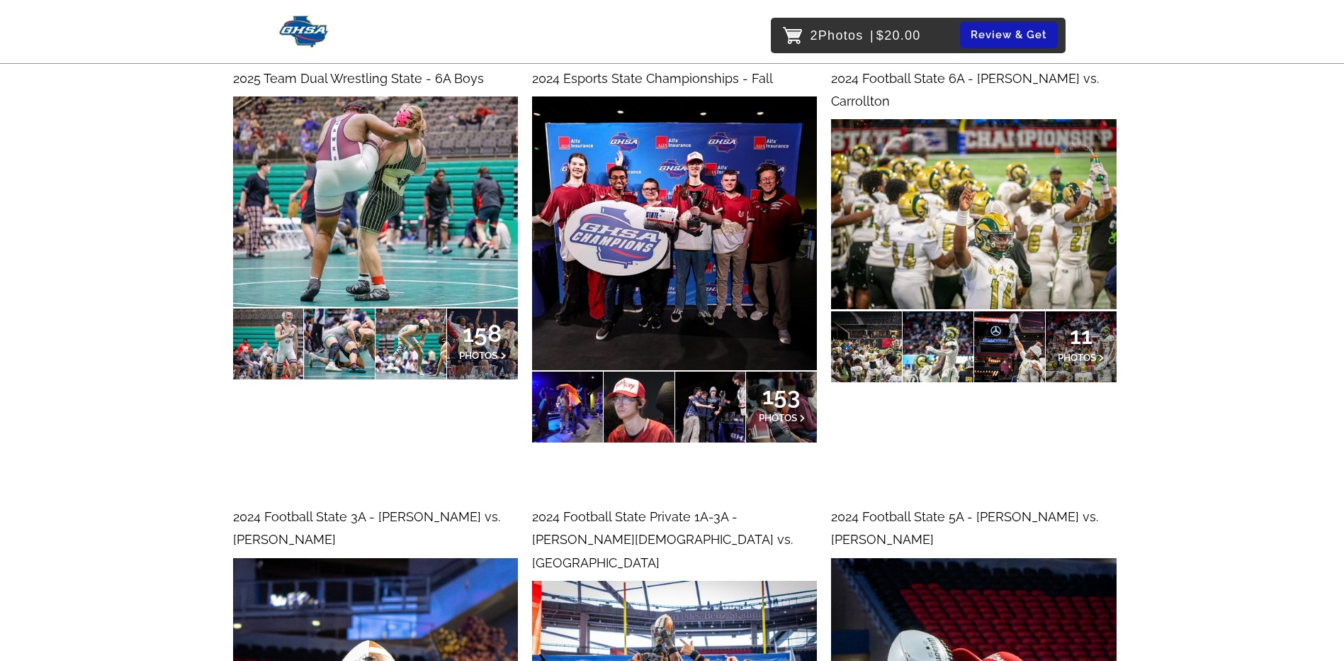
click at [1088, 344] on div "11 PHOTOS" at bounding box center [1081, 346] width 71 height 71
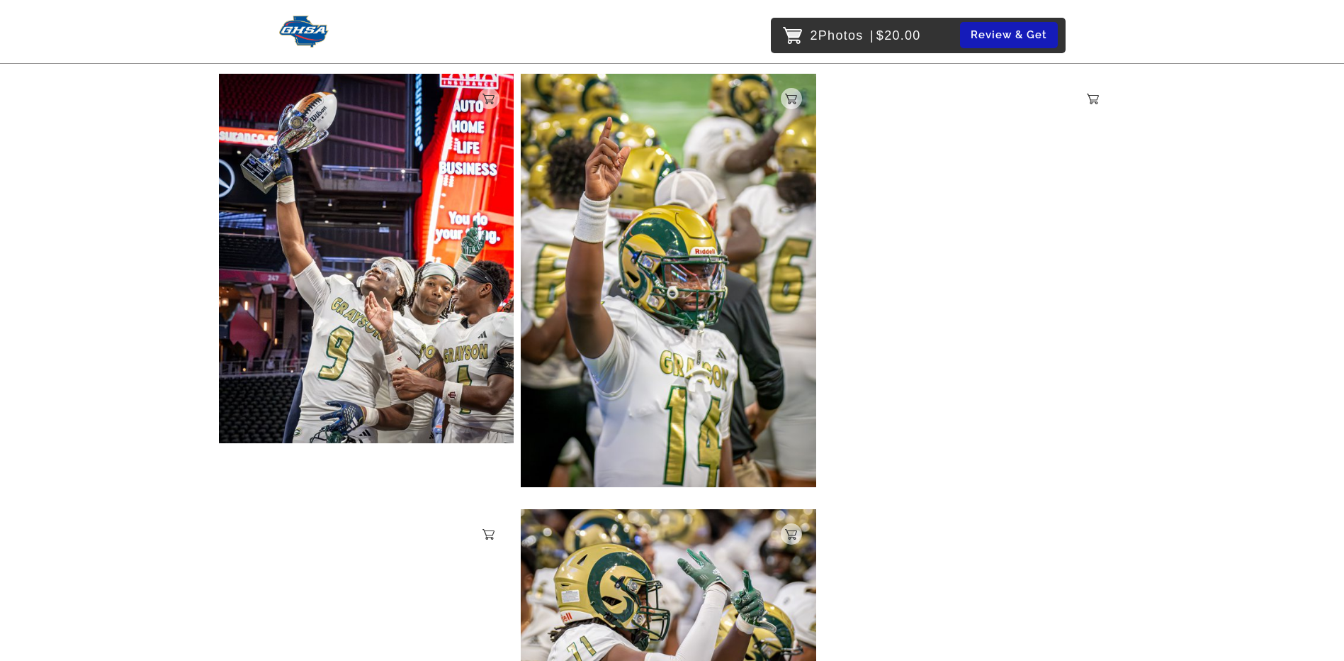
scroll to position [1220, 0]
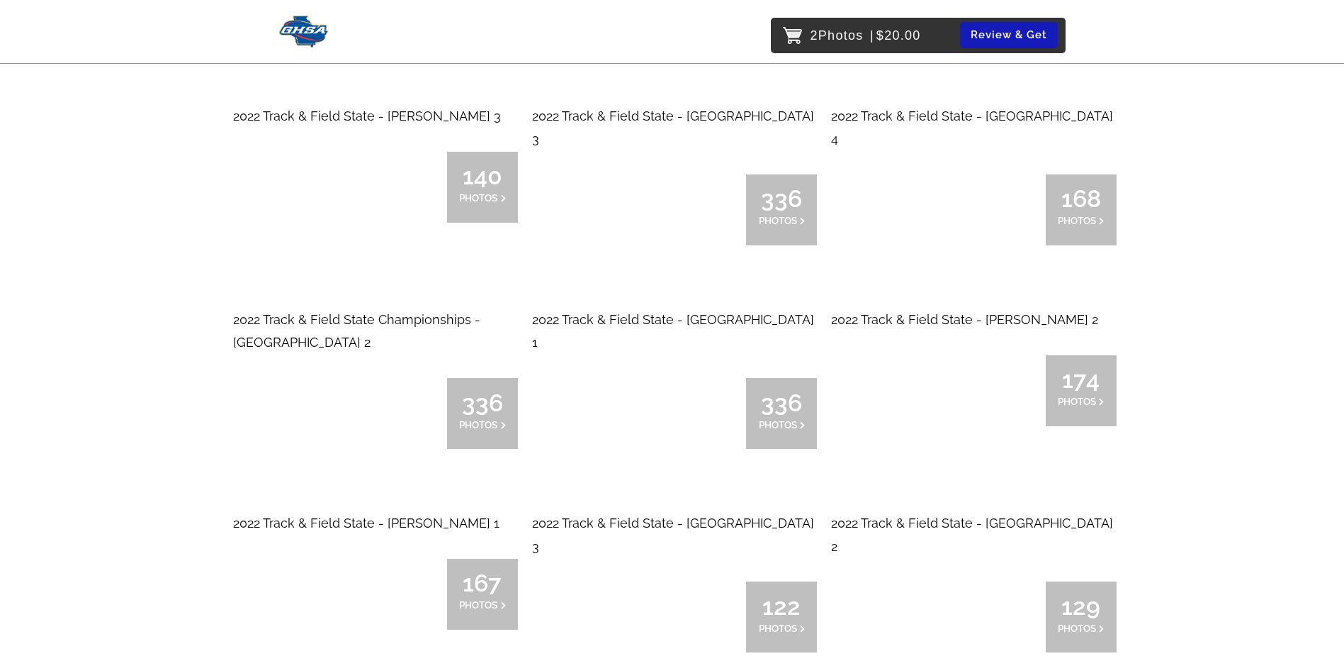
scroll to position [20624, 0]
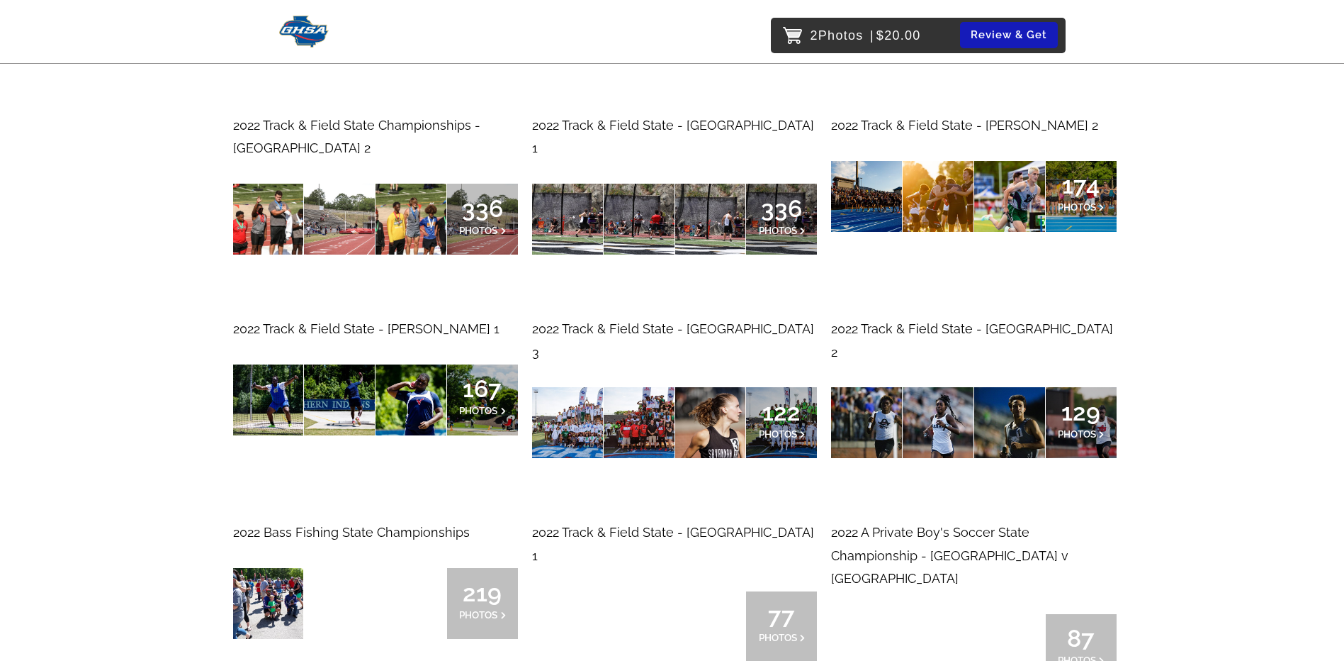
drag, startPoint x: 198, startPoint y: 293, endPoint x: 220, endPoint y: 225, distance: 71.5
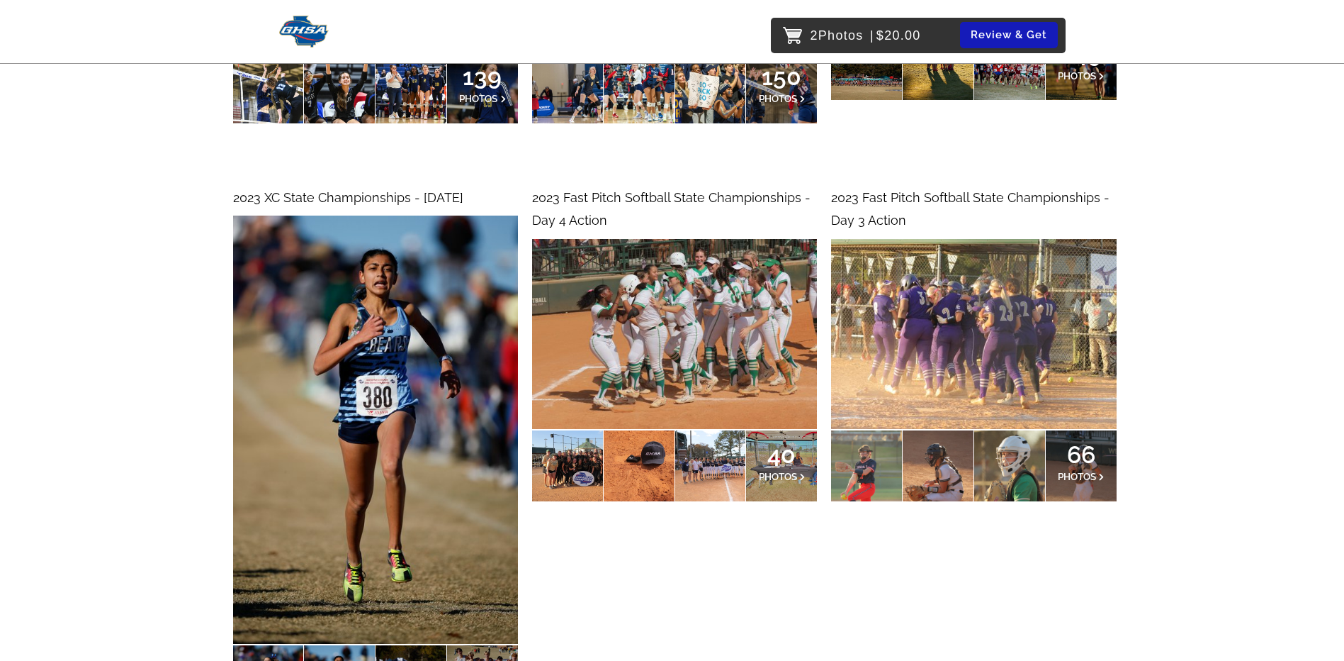
scroll to position [26602, 0]
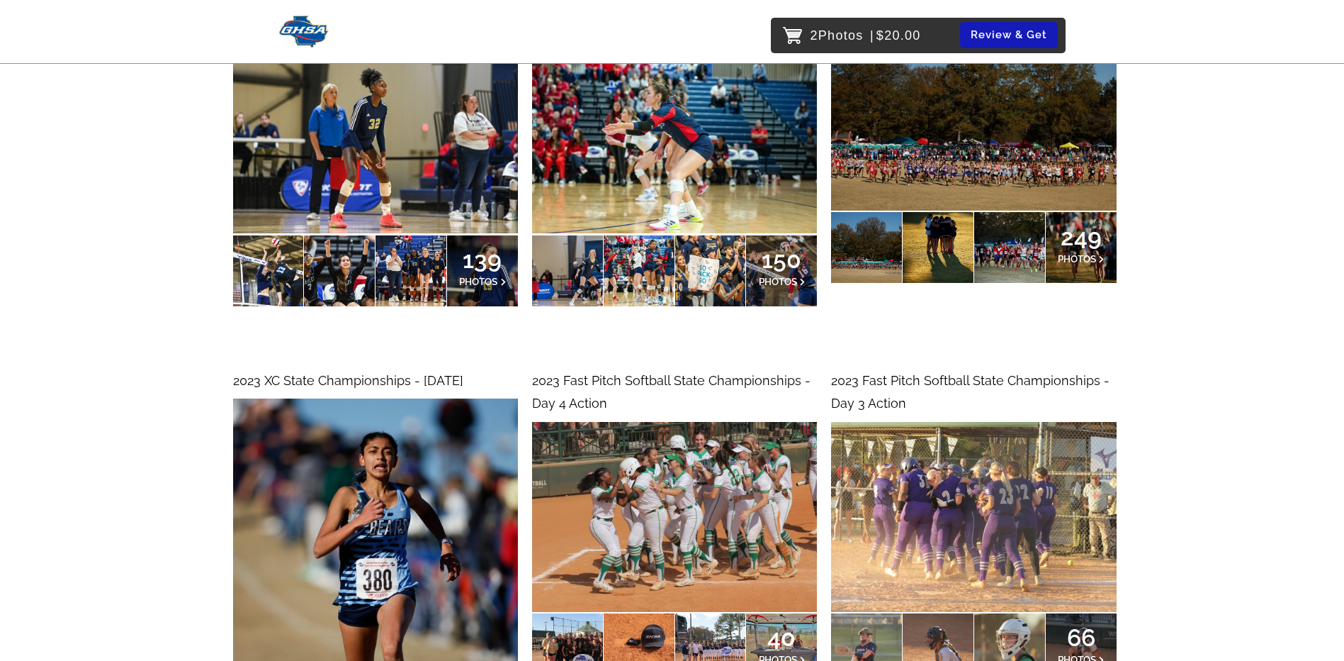
click at [629, 613] on div at bounding box center [639, 648] width 71 height 71
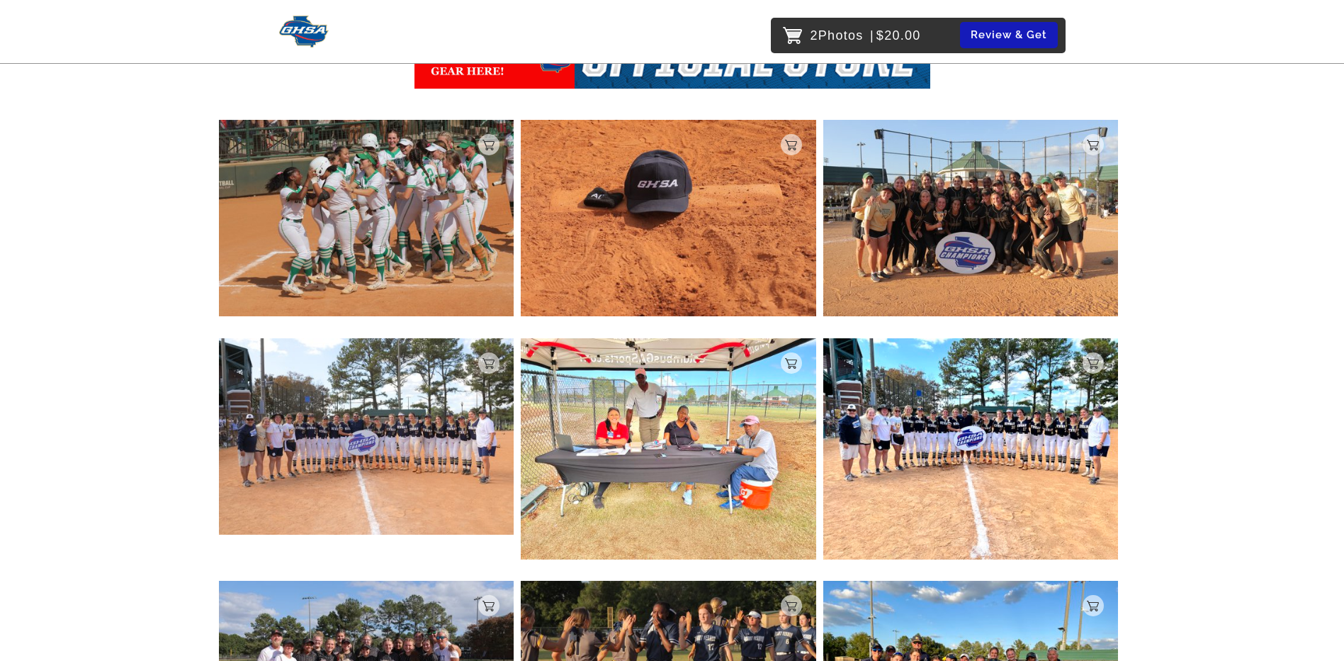
scroll to position [425, 0]
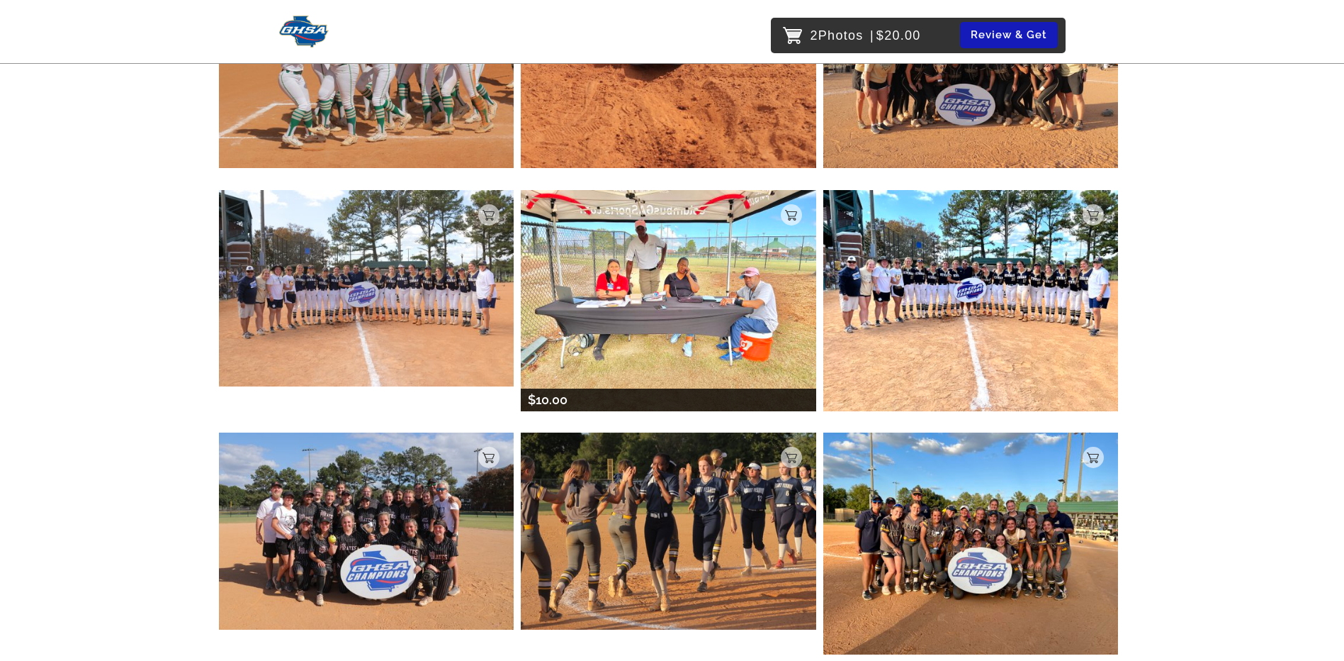
click at [657, 356] on img at bounding box center [669, 300] width 296 height 221
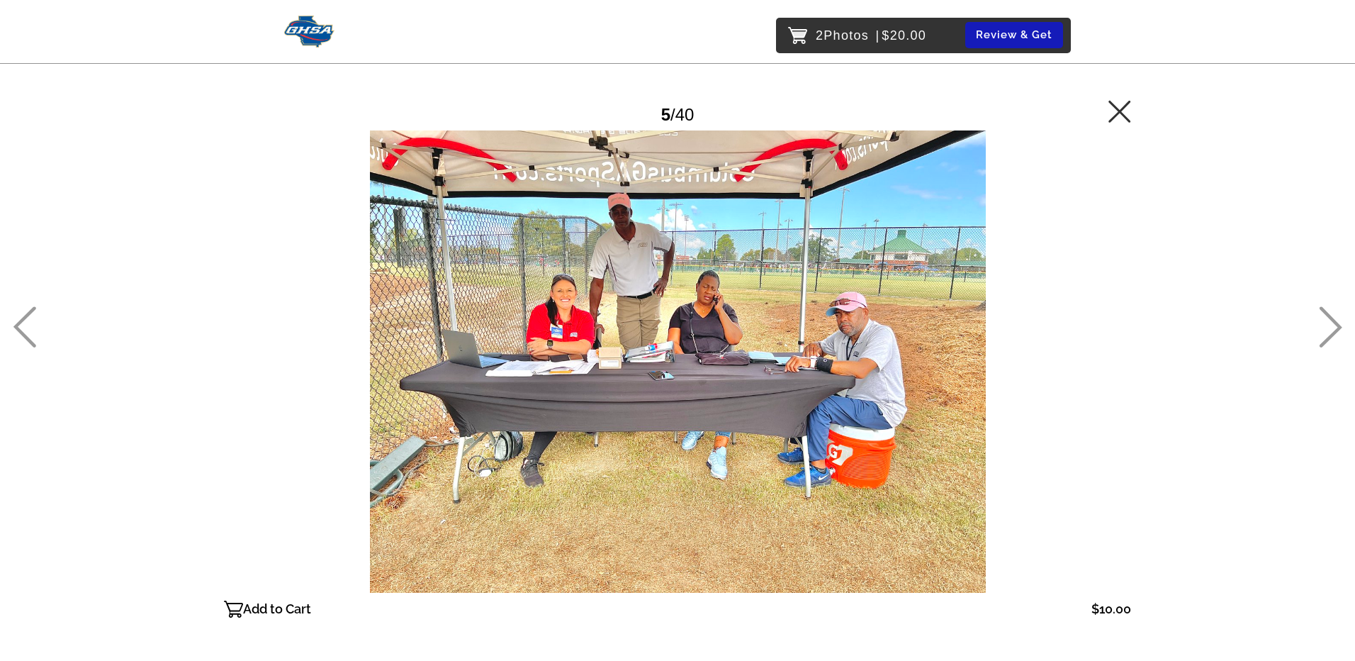
click at [1113, 101] on icon at bounding box center [1119, 111] width 23 height 23
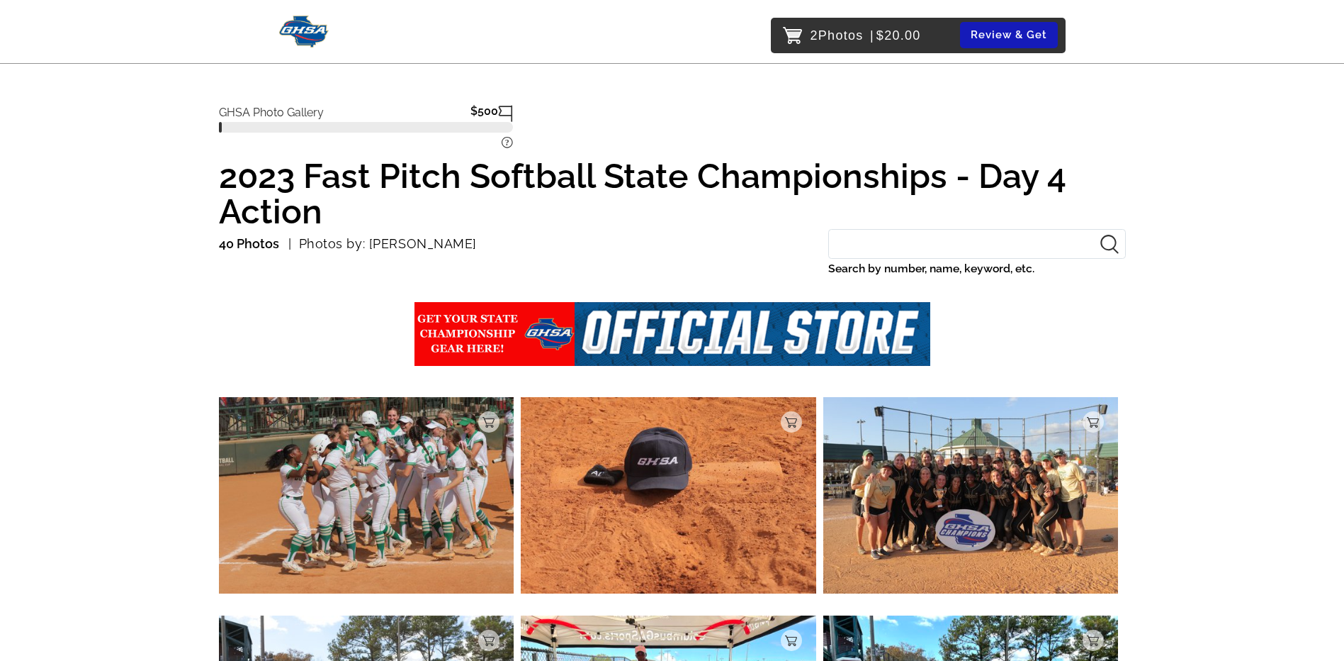
scroll to position [399, 0]
